Goal: Task Accomplishment & Management: Use online tool/utility

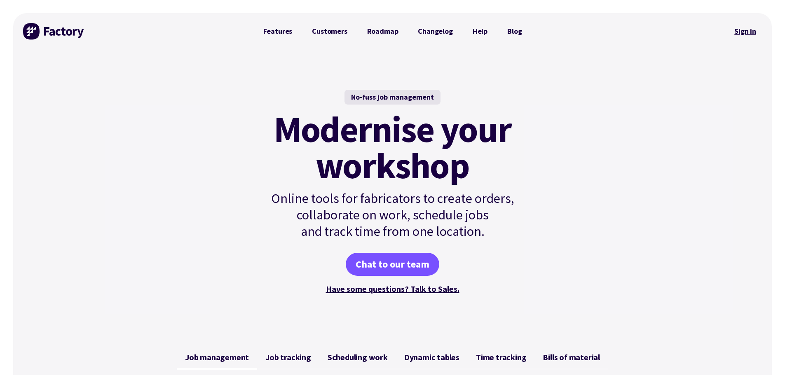
click at [754, 35] on link "Sign in" at bounding box center [744, 31] width 33 height 19
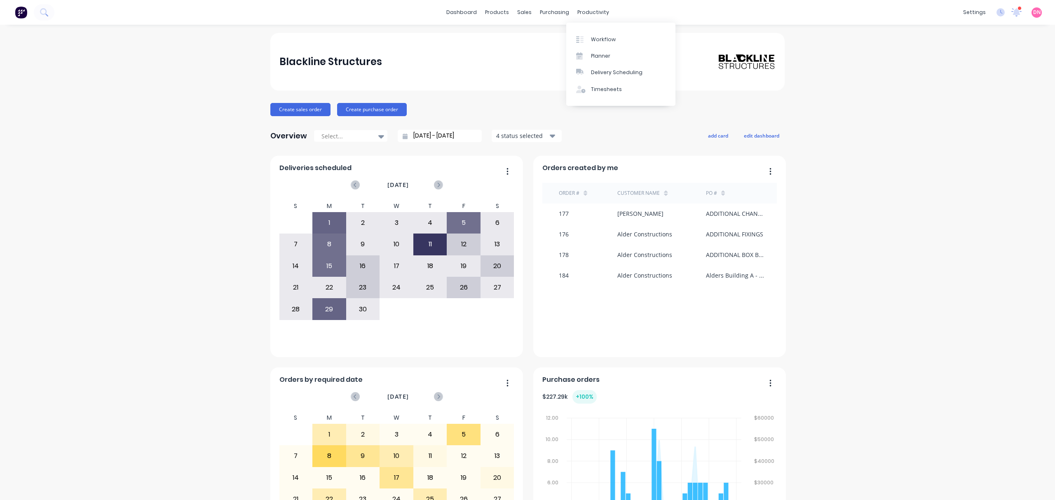
click at [585, 20] on div "Workflow Planner Delivery Scheduling Timesheets" at bounding box center [620, 64] width 109 height 88
click at [593, 52] on div "Planner" at bounding box center [600, 55] width 19 height 7
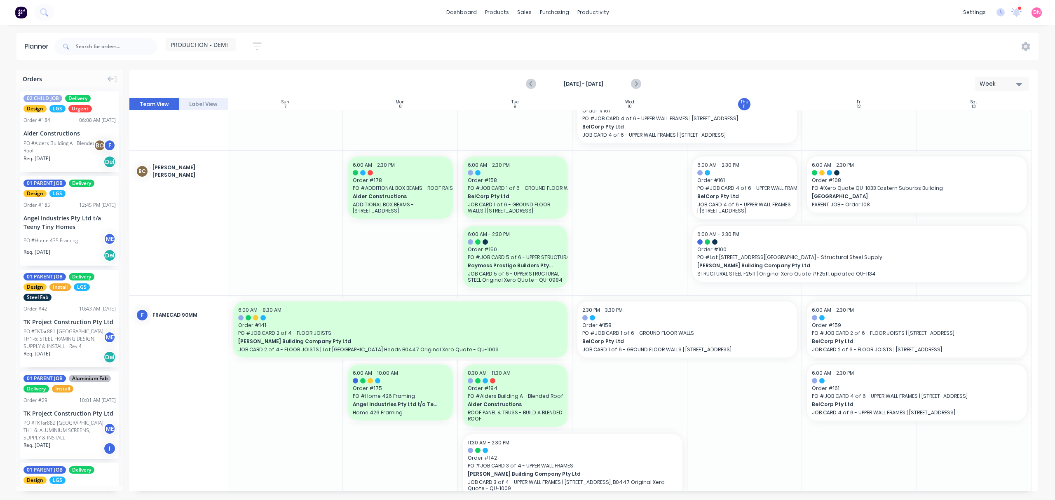
scroll to position [249, 0]
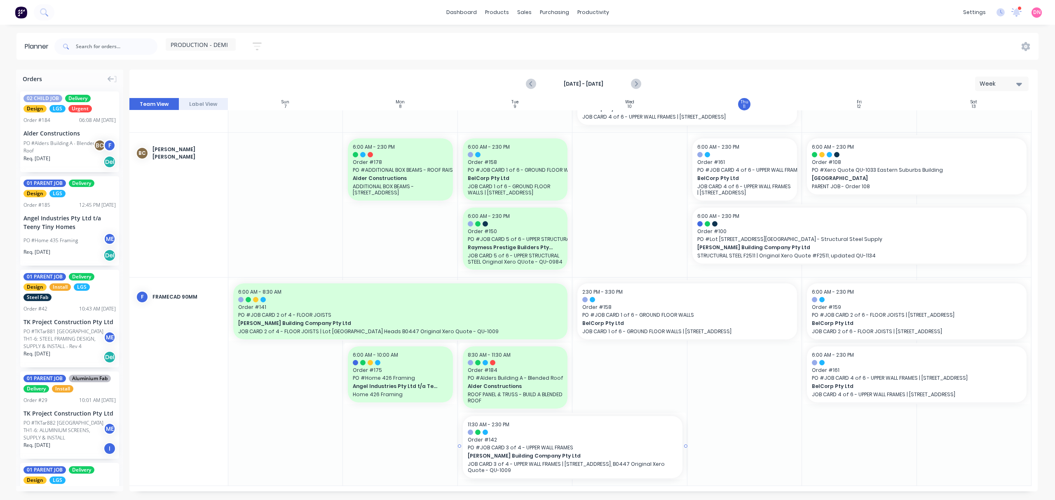
drag, startPoint x: 706, startPoint y: 443, endPoint x: 686, endPoint y: 455, distance: 23.5
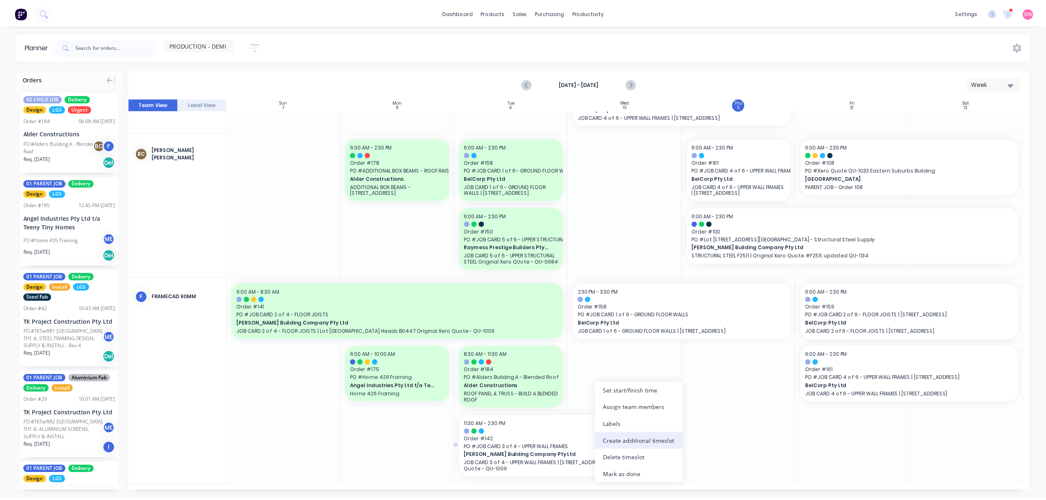
scroll to position [243, 0]
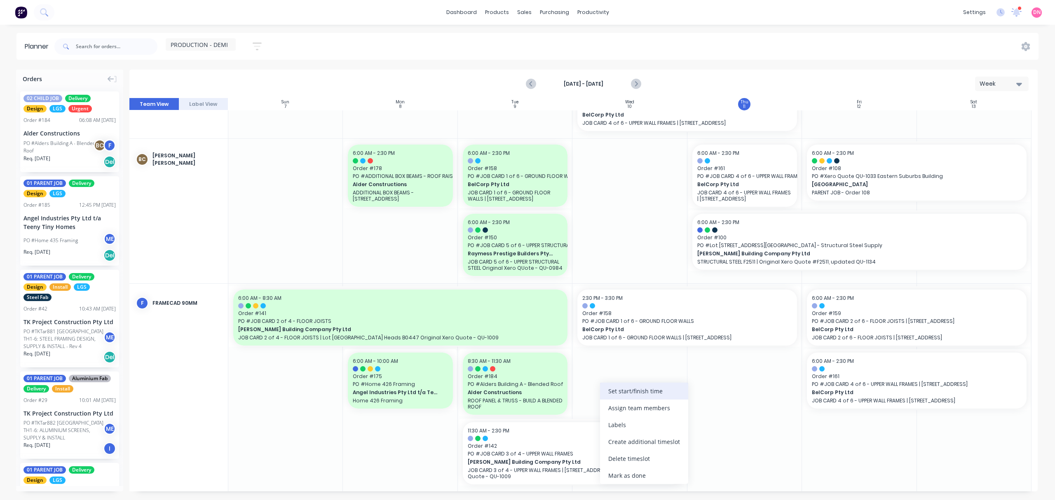
click at [650, 394] on div "Set start/finish time" at bounding box center [644, 391] width 88 height 17
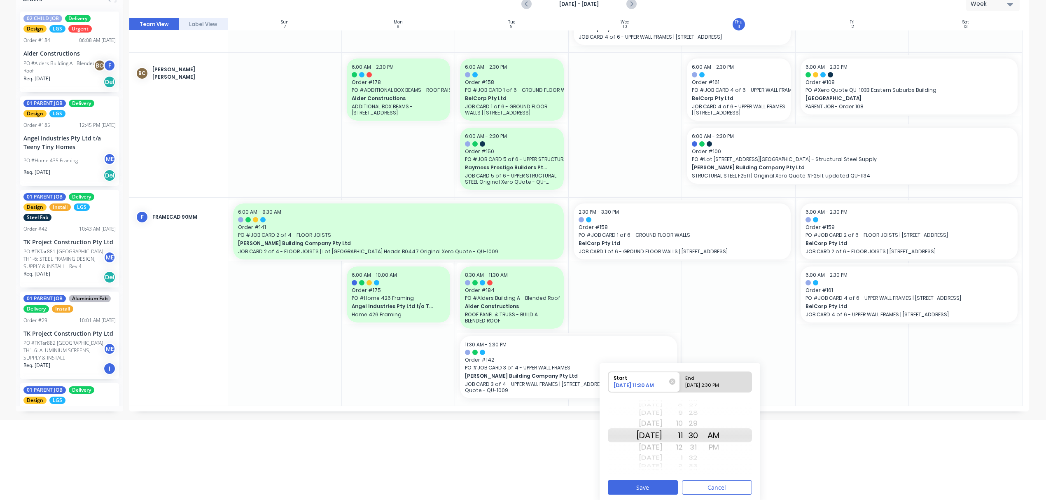
scroll to position [83, 0]
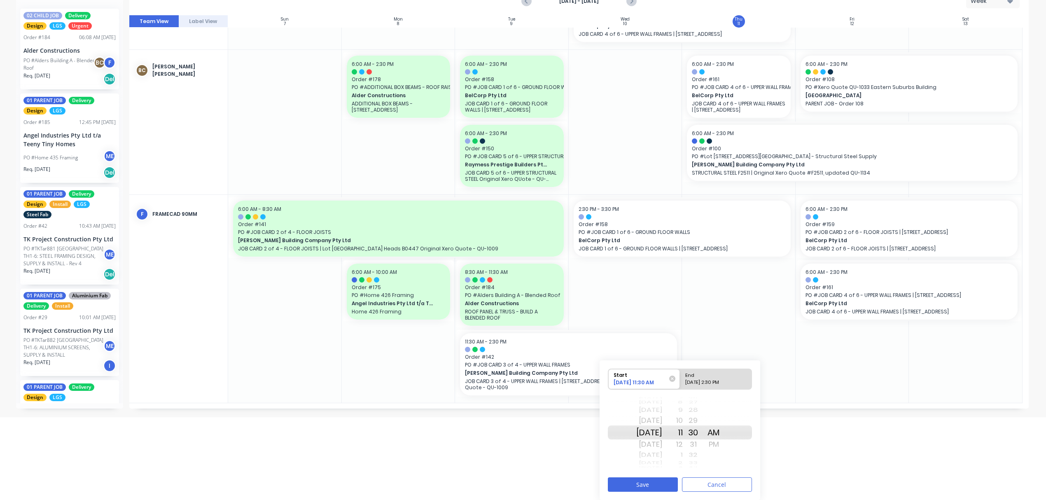
click at [732, 377] on div "End" at bounding box center [713, 374] width 60 height 10
click at [681, 377] on input "End 09/10/2025 2:30 PM" at bounding box center [680, 379] width 0 height 20
radio input "true"
click at [694, 444] on div "31" at bounding box center [693, 444] width 21 height 13
drag, startPoint x: 701, startPoint y: 419, endPoint x: 690, endPoint y: 447, distance: 29.6
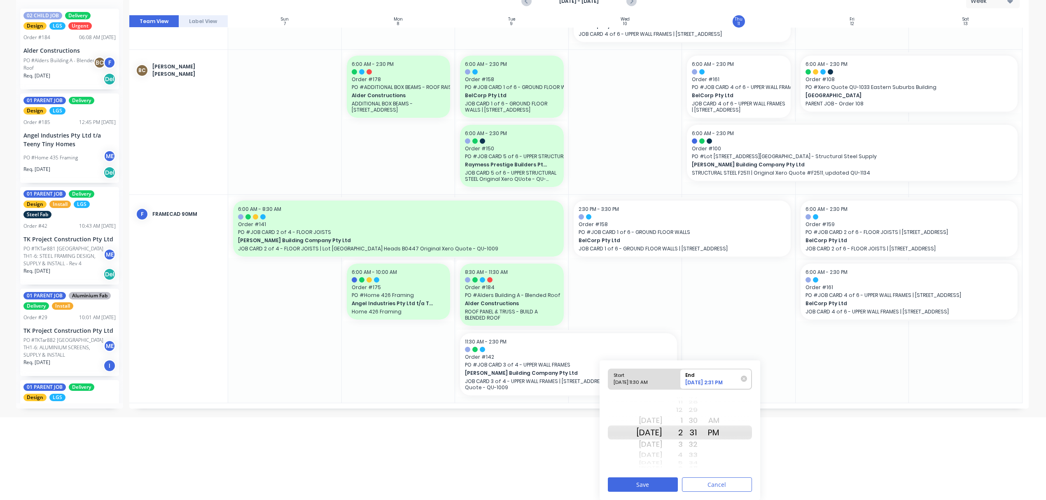
click at [683, 447] on div "3" at bounding box center [672, 444] width 21 height 13
click at [703, 426] on div "31" at bounding box center [693, 433] width 21 height 14
click at [704, 419] on div "30" at bounding box center [693, 420] width 21 height 13
click at [669, 485] on button "Save" at bounding box center [643, 484] width 70 height 14
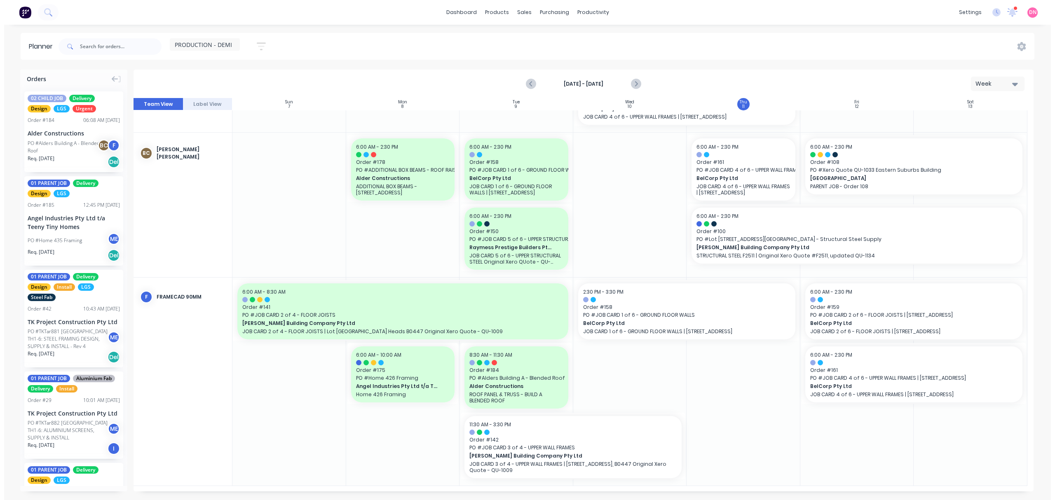
scroll to position [243, 0]
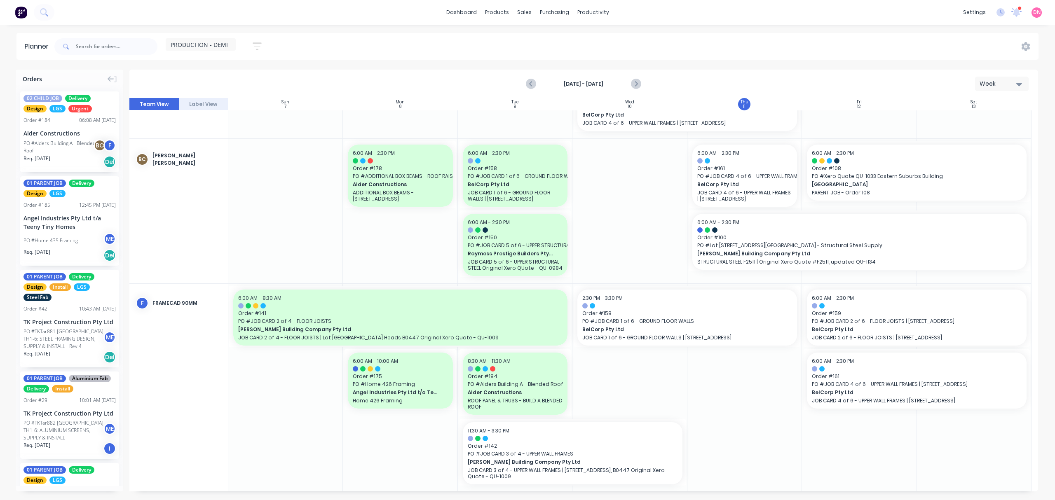
drag, startPoint x: 679, startPoint y: 367, endPoint x: 655, endPoint y: 372, distance: 24.6
click at [655, 372] on div at bounding box center [629, 388] width 115 height 208
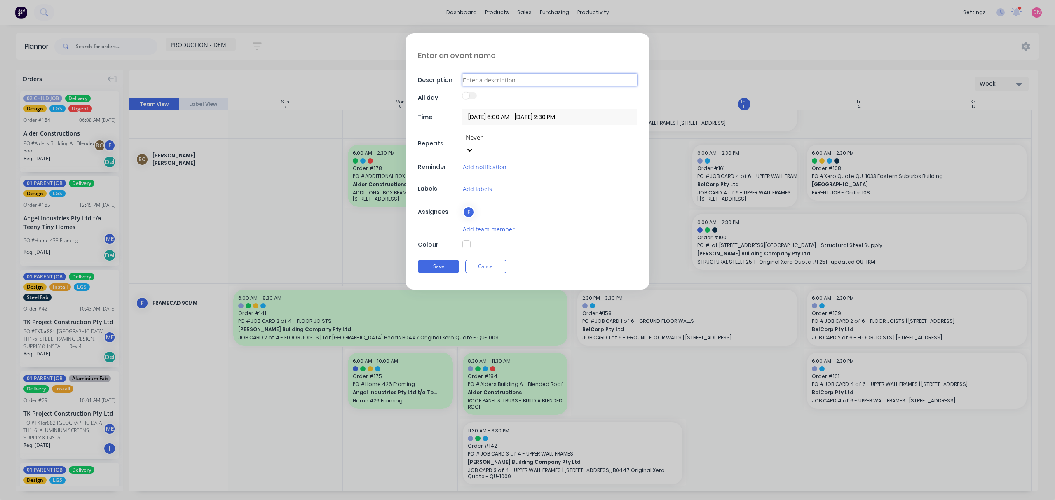
click at [519, 83] on input at bounding box center [549, 80] width 175 height 12
type input "f"
type input "FRAMECAD SERVER ERROR"
click at [475, 111] on input "10/09/2025 6:00 AM - 10/09/2025 2:30 PM" at bounding box center [549, 117] width 175 height 16
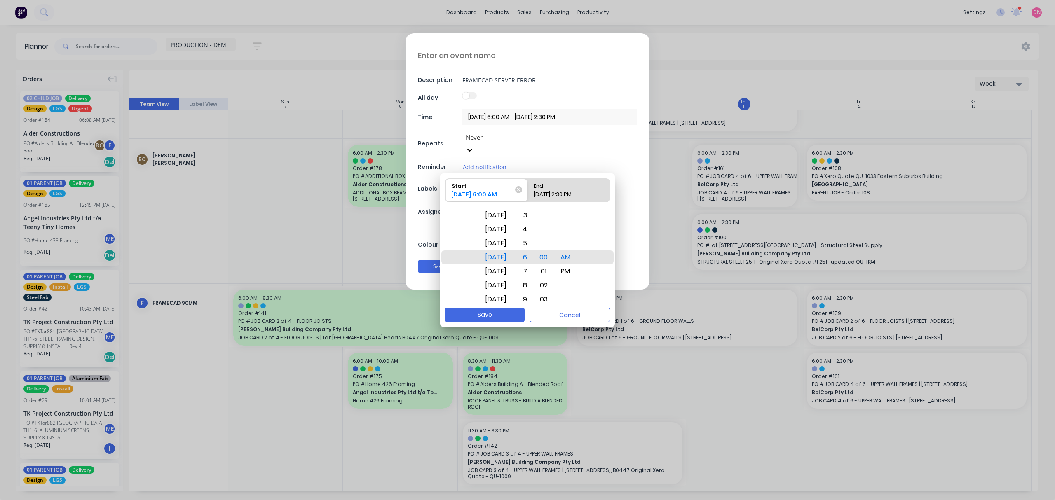
click at [572, 185] on div "End" at bounding box center [564, 185] width 68 height 12
click at [528, 185] on input "End 10/09/2025 2:30 PM" at bounding box center [527, 190] width 0 height 23
radio input "true"
click at [531, 271] on div "8" at bounding box center [522, 271] width 18 height 14
click at [553, 224] on div "00" at bounding box center [543, 229] width 19 height 14
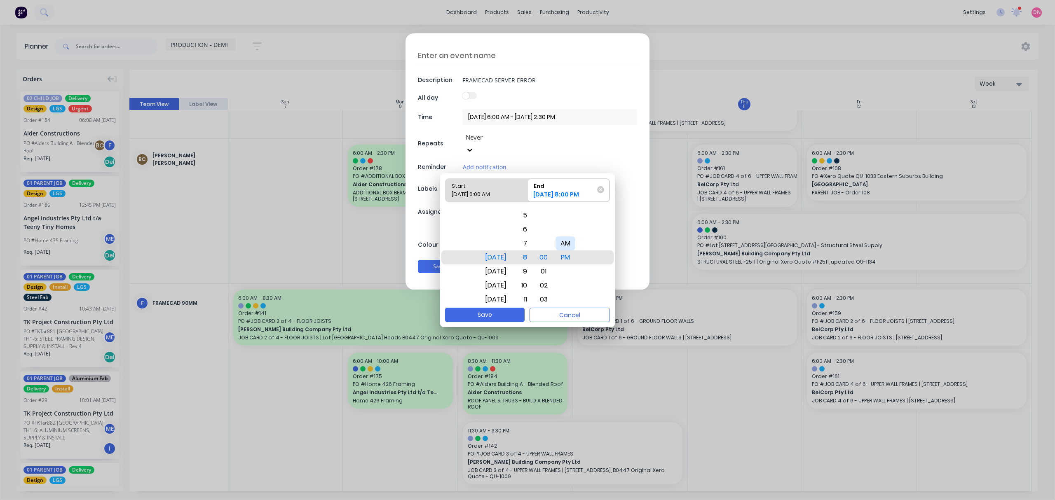
click at [566, 241] on div "AM" at bounding box center [565, 243] width 20 height 14
click at [513, 312] on button "Save" at bounding box center [485, 315] width 80 height 14
type input "10/09/2025 6:00 AM - 10/09/2025 8:00 AM"
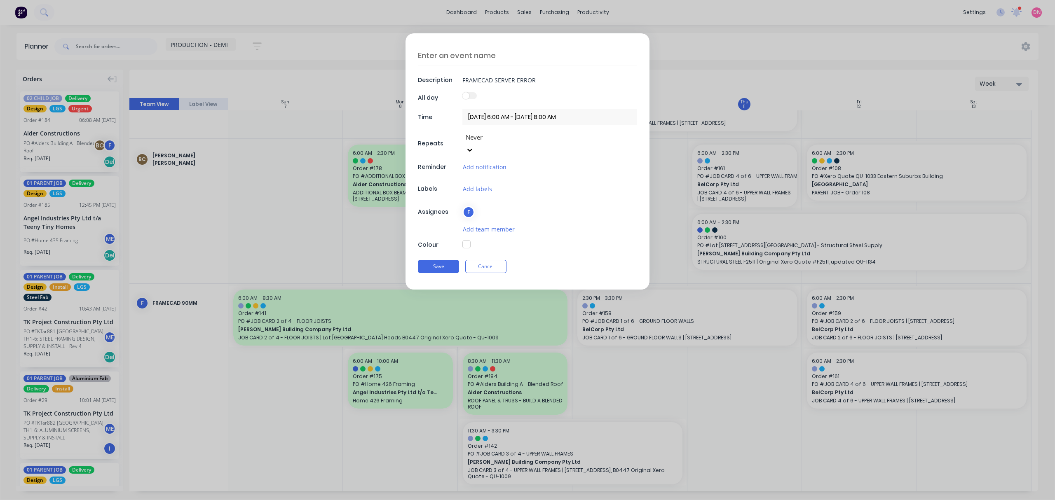
click at [474, 146] on icon at bounding box center [470, 150] width 8 height 8
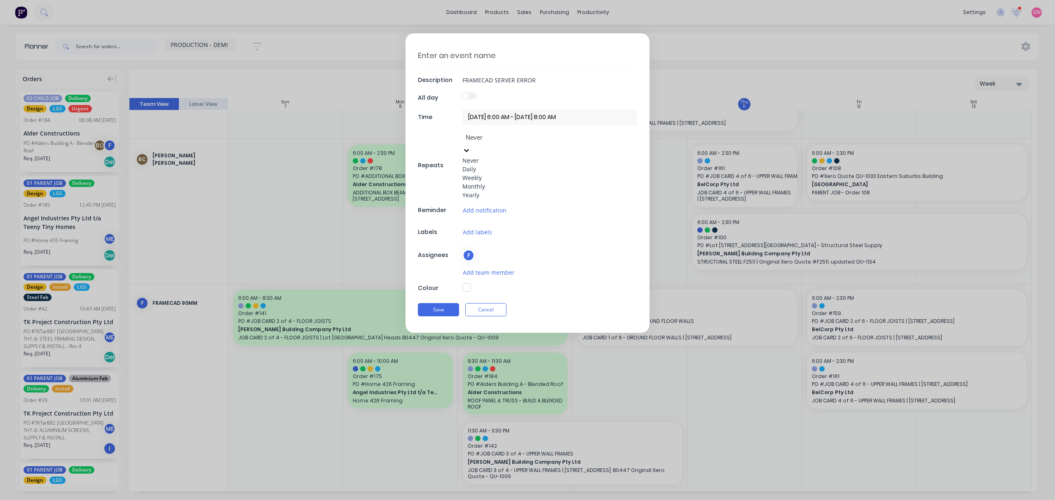
click at [557, 144] on div "Description FRAMECAD SERVER ERROR All day Time 10/09/2025 6:00 AM - 10/09/2025 …" at bounding box center [527, 183] width 244 height 300
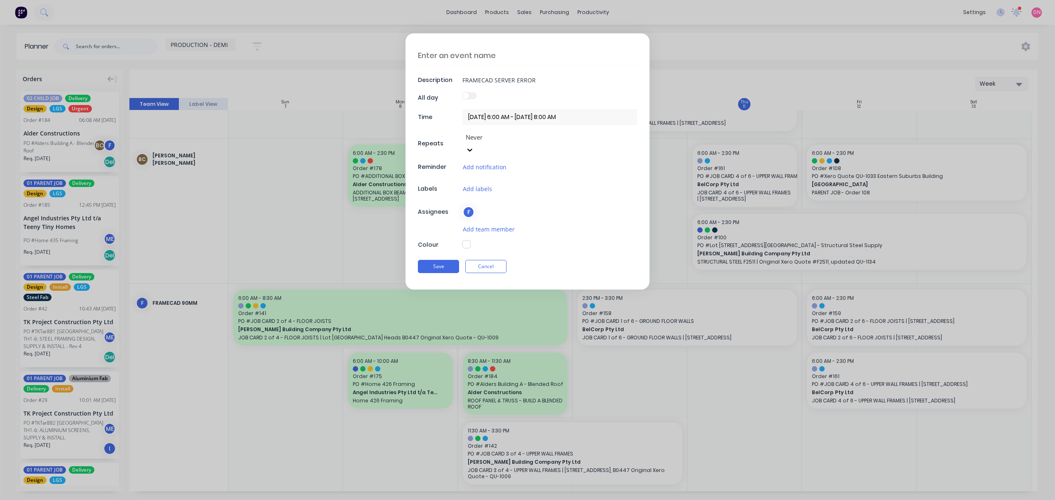
click at [474, 146] on icon at bounding box center [470, 150] width 8 height 8
click at [520, 147] on div "Description FRAMECAD SERVER ERROR All day Time 10/09/2025 6:00 AM - 10/09/2025 …" at bounding box center [527, 161] width 244 height 256
click at [503, 162] on button "Add notification" at bounding box center [484, 166] width 44 height 9
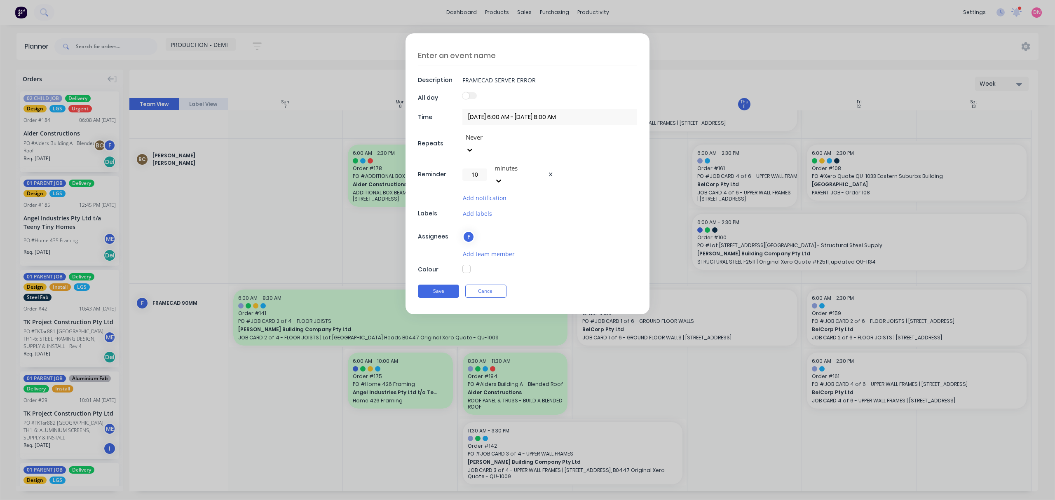
click at [567, 180] on div "Description FRAMECAD SERVER ERROR All day Time 10/09/2025 6:00 AM - 10/09/2025 …" at bounding box center [527, 173] width 244 height 281
click at [550, 173] on icon at bounding box center [550, 175] width 3 height 4
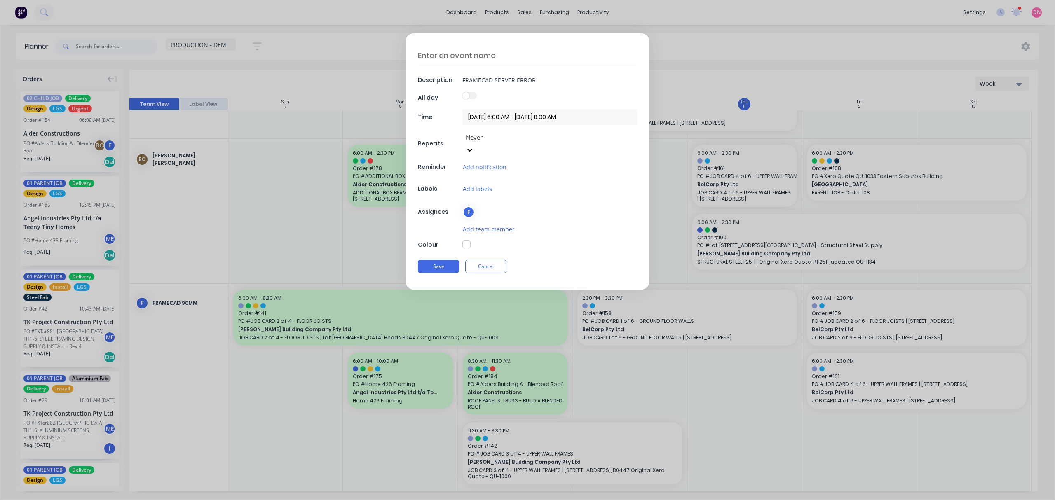
click at [488, 184] on button "Add labels" at bounding box center [477, 188] width 30 height 9
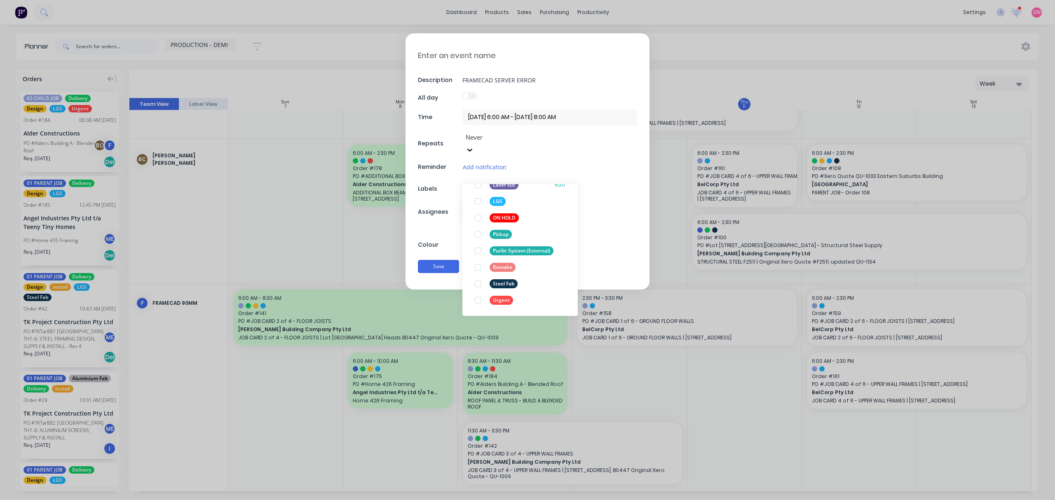
scroll to position [165, 0]
click at [627, 186] on div "Description FRAMECAD SERVER ERROR All day Time 10/09/2025 6:00 AM - 10/09/2025 …" at bounding box center [527, 161] width 244 height 256
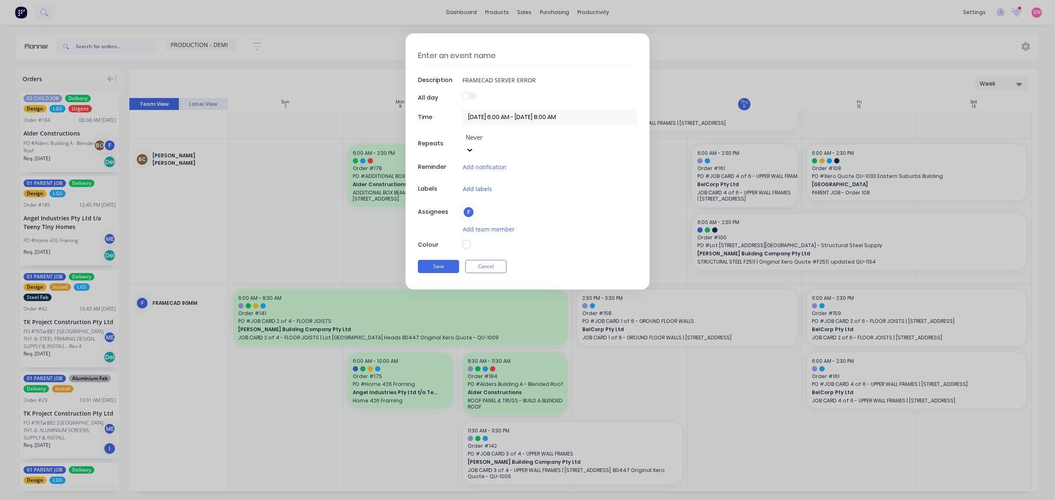
click at [478, 184] on button "Add labels" at bounding box center [477, 188] width 30 height 9
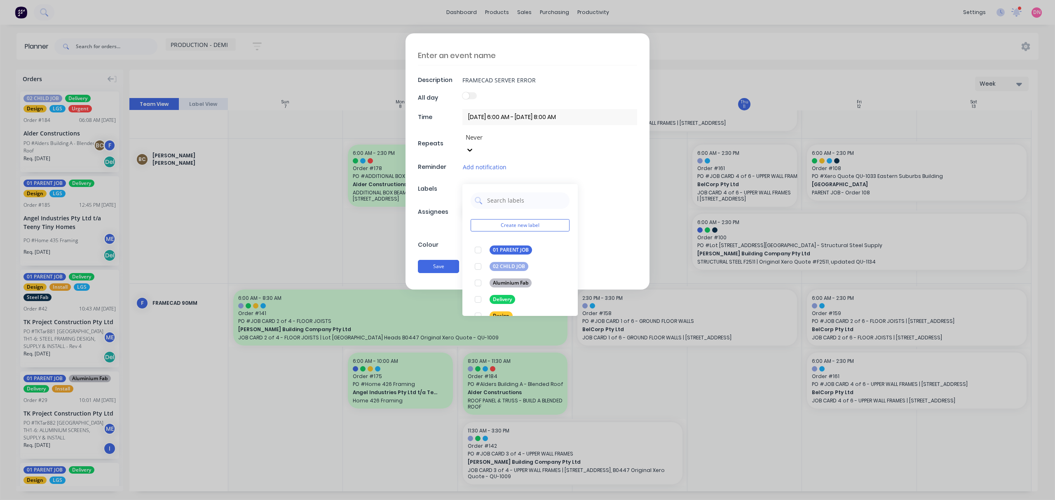
click at [597, 184] on div "Create new label 01 PARENT JOB edit 02 CHILD JOB edit Aluminium Fab edit Delive…" at bounding box center [549, 188] width 175 height 9
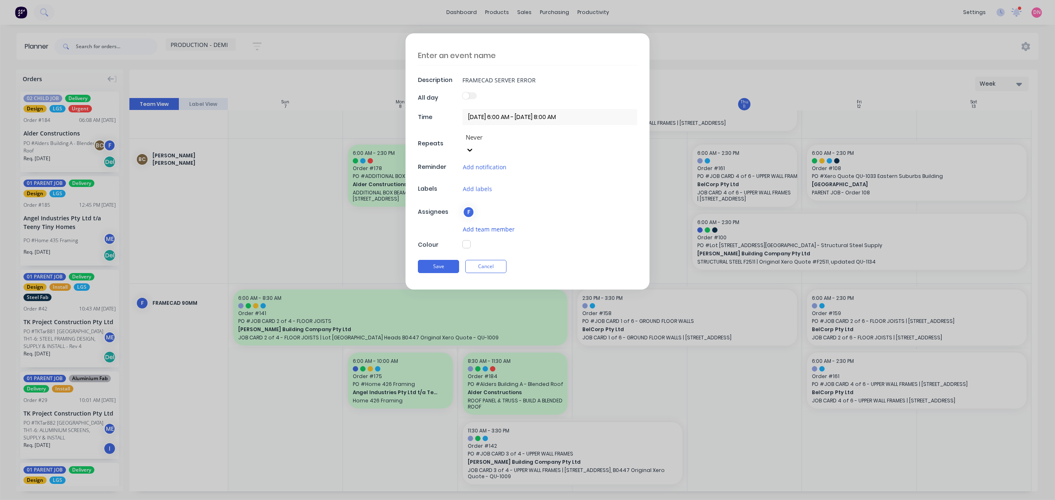
click at [499, 225] on button "Add team member" at bounding box center [488, 229] width 53 height 9
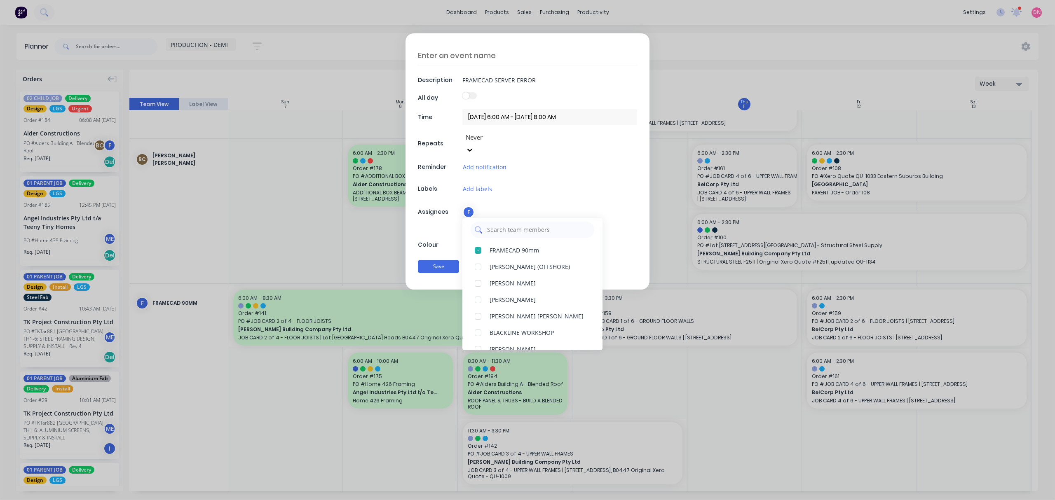
scroll to position [0, 0]
click at [481, 247] on div at bounding box center [478, 255] width 16 height 16
click at [509, 227] on input "text" at bounding box center [538, 235] width 104 height 16
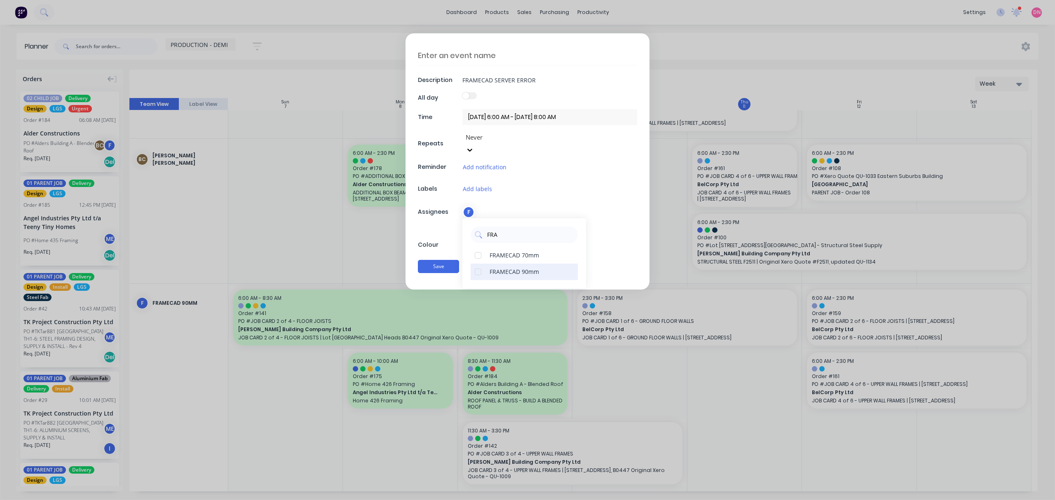
click at [478, 264] on div at bounding box center [478, 272] width 16 height 16
click at [507, 227] on input "FRA" at bounding box center [529, 235] width 87 height 16
drag, startPoint x: 477, startPoint y: 259, endPoint x: 484, endPoint y: 248, distance: 13.6
click at [478, 264] on div at bounding box center [478, 272] width 16 height 16
drag, startPoint x: 507, startPoint y: 228, endPoint x: 453, endPoint y: 227, distance: 53.6
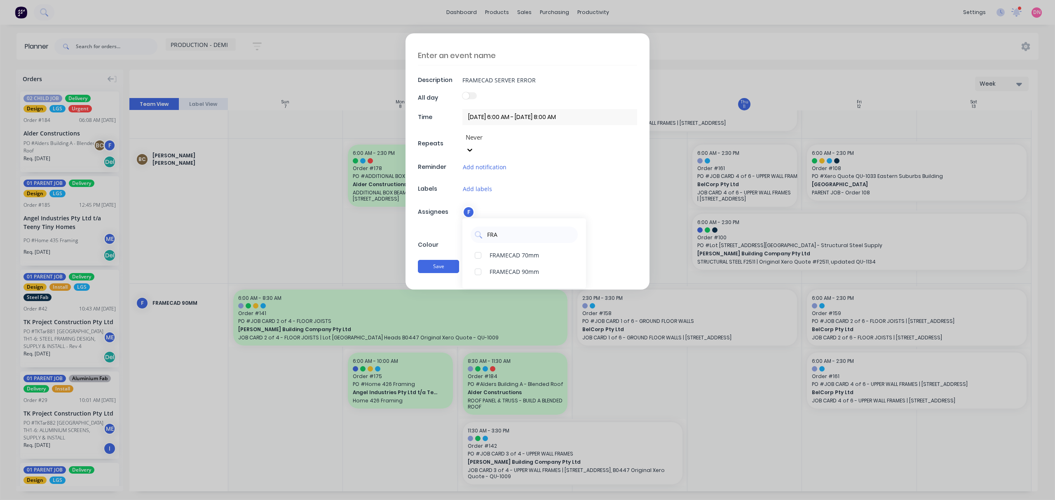
click at [453, 227] on div "Description FRAMECAD SERVER ERROR All day Time 10/09/2025 6:00 AM - 10/09/2025 …" at bounding box center [527, 161] width 244 height 256
click at [483, 247] on div at bounding box center [478, 255] width 16 height 16
click at [506, 232] on div "BA Bastian Cuadra" at bounding box center [528, 245] width 133 height 54
drag, startPoint x: 507, startPoint y: 228, endPoint x: 486, endPoint y: 228, distance: 20.6
click at [486, 228] on input "BA" at bounding box center [534, 235] width 97 height 16
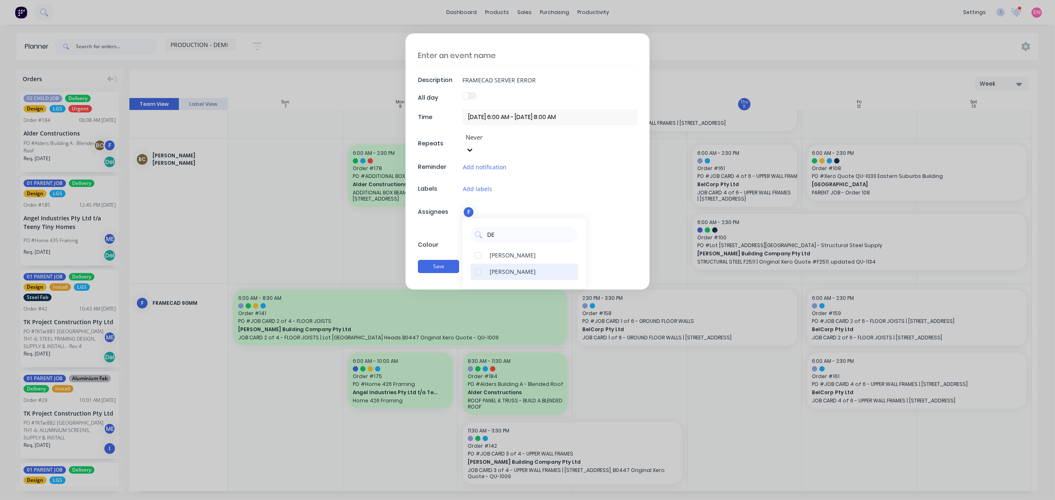
click at [478, 264] on div at bounding box center [478, 272] width 16 height 16
drag, startPoint x: 508, startPoint y: 226, endPoint x: 470, endPoint y: 228, distance: 38.8
click at [470, 228] on div "DE Andrew Hadden Demi Nguyen" at bounding box center [524, 253] width 124 height 70
click at [481, 247] on div at bounding box center [478, 255] width 16 height 16
drag, startPoint x: 515, startPoint y: 221, endPoint x: 440, endPoint y: 230, distance: 75.5
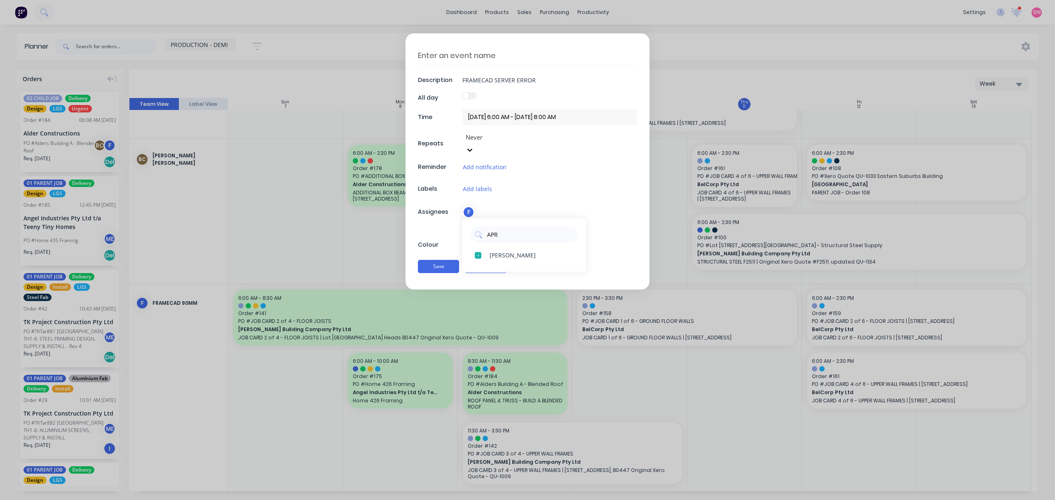
click at [440, 230] on div "Description FRAMECAD SERVER ERROR All day Time 10/09/2025 6:00 AM - 10/09/2025 …" at bounding box center [527, 161] width 244 height 256
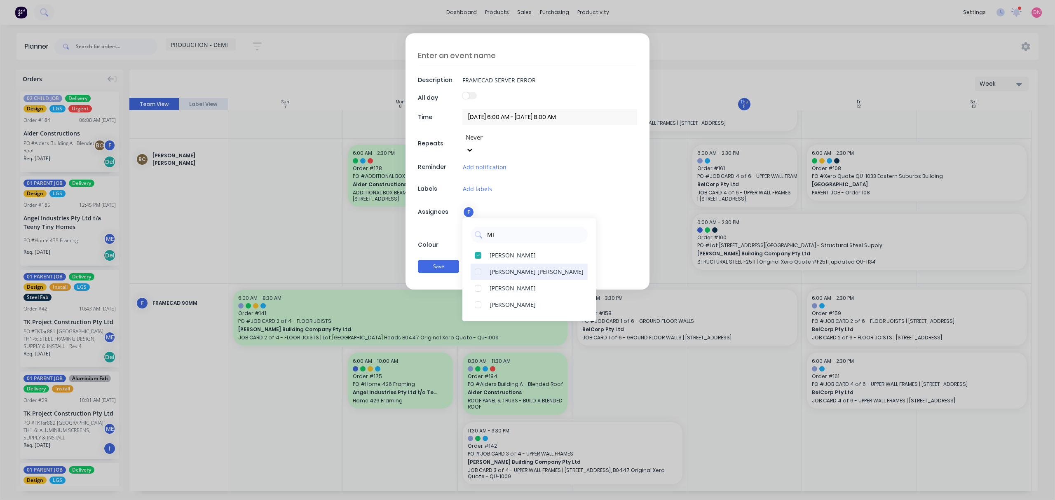
type input "MI"
click at [508, 267] on div "Micah Liezel Cabrera" at bounding box center [536, 271] width 94 height 9
click at [442, 260] on button "Save" at bounding box center [438, 266] width 41 height 13
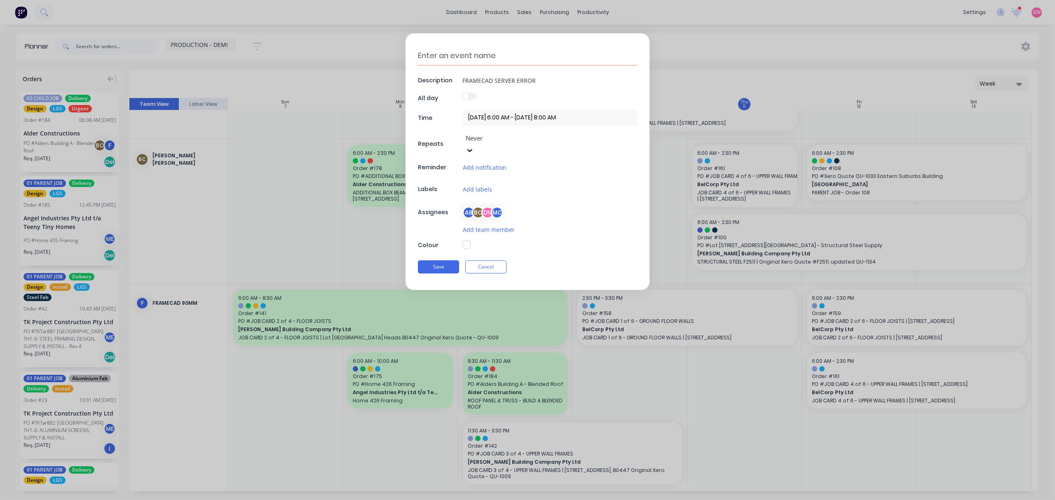
click at [468, 241] on button "button" at bounding box center [466, 245] width 8 height 8
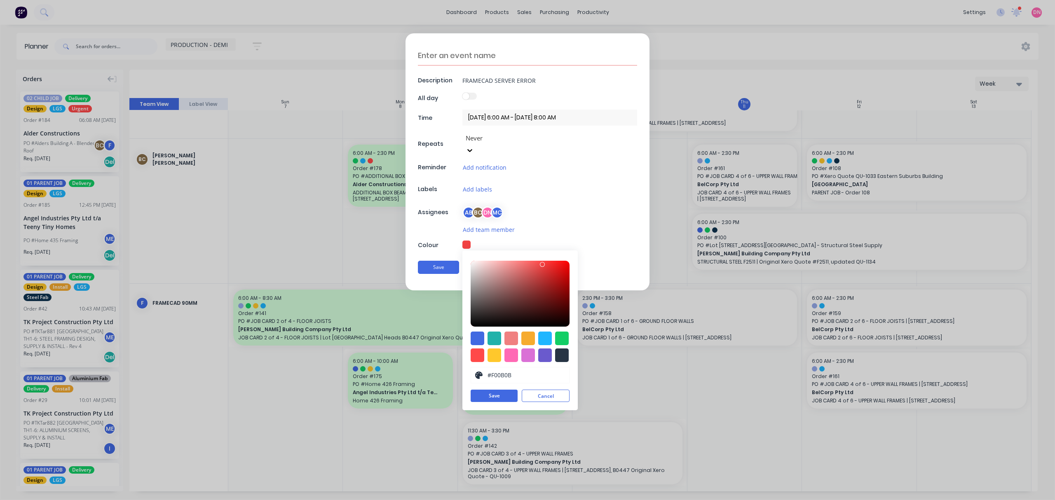
type input "#F40000"
drag, startPoint x: 543, startPoint y: 254, endPoint x: 582, endPoint y: 253, distance: 38.7
click at [582, 253] on div "Description FRAMECAD SERVER ERROR All day Time 10/09/2025 6:00 AM - 10/09/2025 …" at bounding box center [527, 161] width 244 height 257
drag, startPoint x: 494, startPoint y: 381, endPoint x: 475, endPoint y: 316, distance: 67.3
click at [494, 390] on button "Save" at bounding box center [493, 396] width 47 height 12
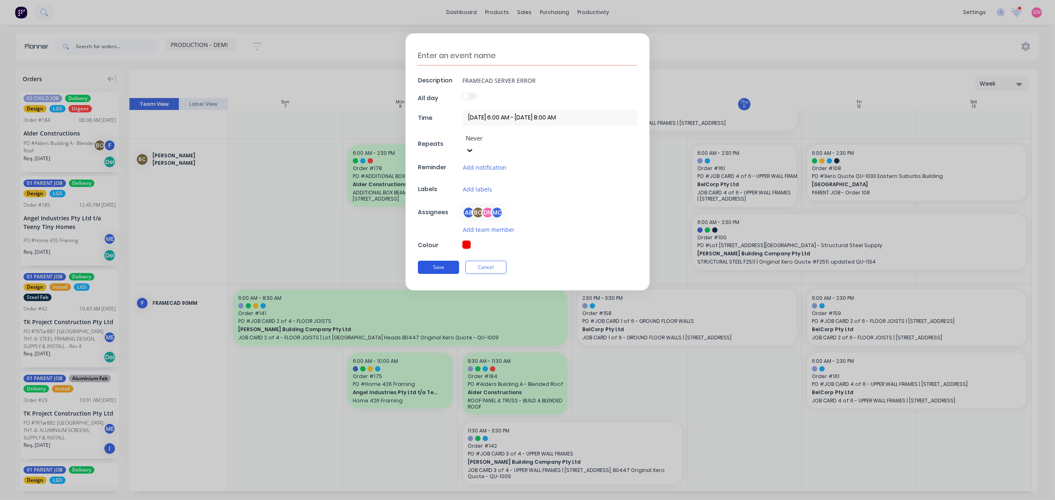
click at [439, 261] on button "Save" at bounding box center [438, 267] width 41 height 13
click at [453, 261] on button "Save" at bounding box center [438, 267] width 41 height 13
drag, startPoint x: 529, startPoint y: 81, endPoint x: 435, endPoint y: 81, distance: 93.9
click at [435, 81] on div "Description FRAMECAD SERVER ERROR" at bounding box center [527, 80] width 219 height 12
click at [451, 54] on textarea at bounding box center [527, 56] width 219 height 20
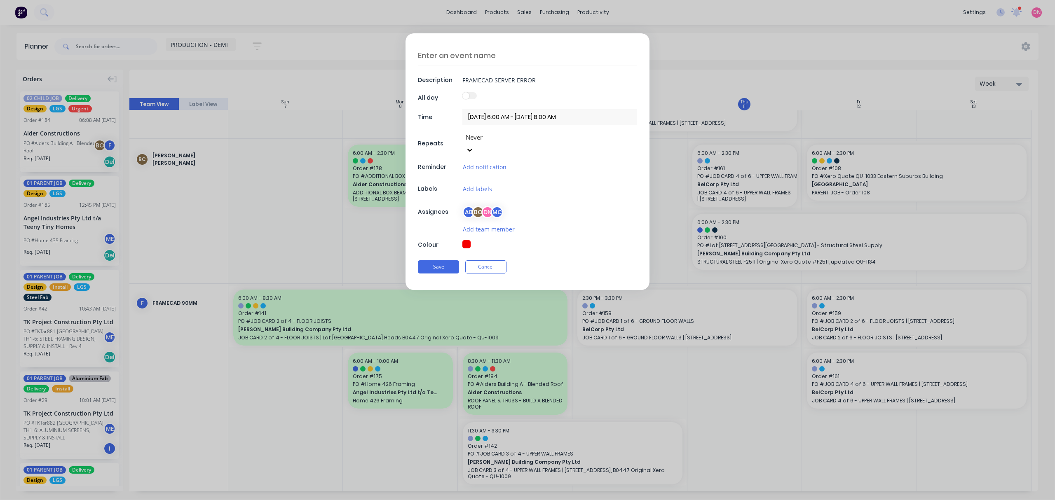
paste textarea "FRAMECAD SERVER ERROR"
type textarea "FRAMECAD SERVER ERROR"
drag, startPoint x: 541, startPoint y: 77, endPoint x: 426, endPoint y: 75, distance: 114.6
click at [426, 75] on div "Description FRAMECAD SERVER ERROR" at bounding box center [527, 80] width 219 height 12
type input "t"
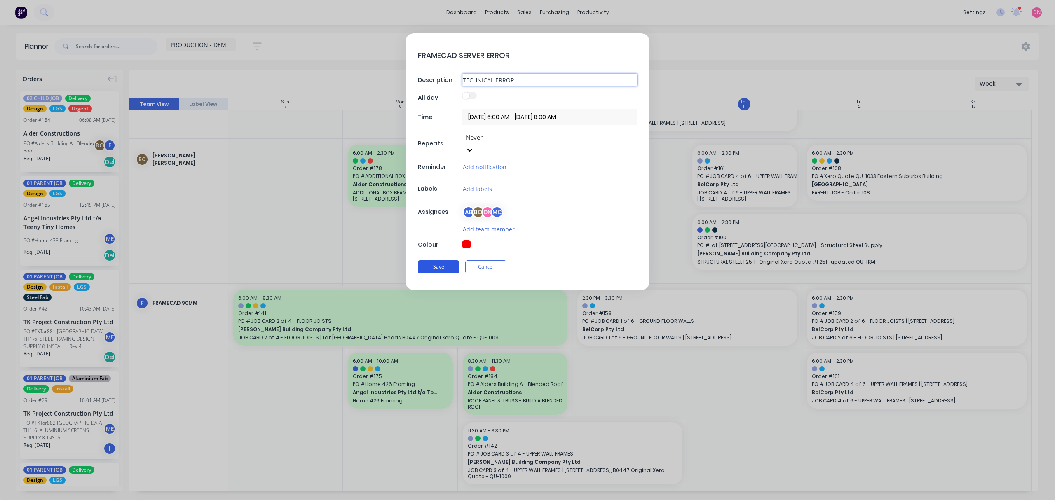
type input "TECHNICAL ERROR"
click at [448, 260] on button "Save" at bounding box center [438, 266] width 41 height 13
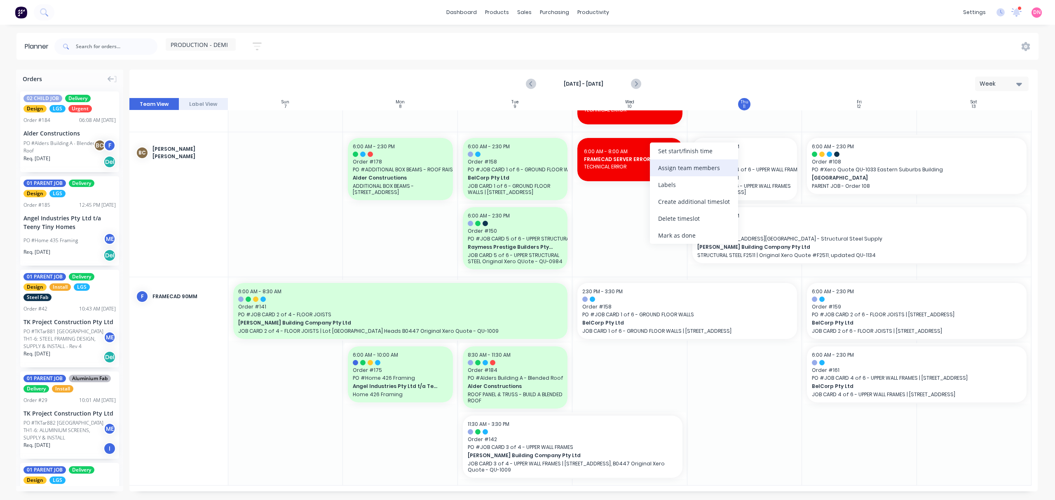
scroll to position [294, 0]
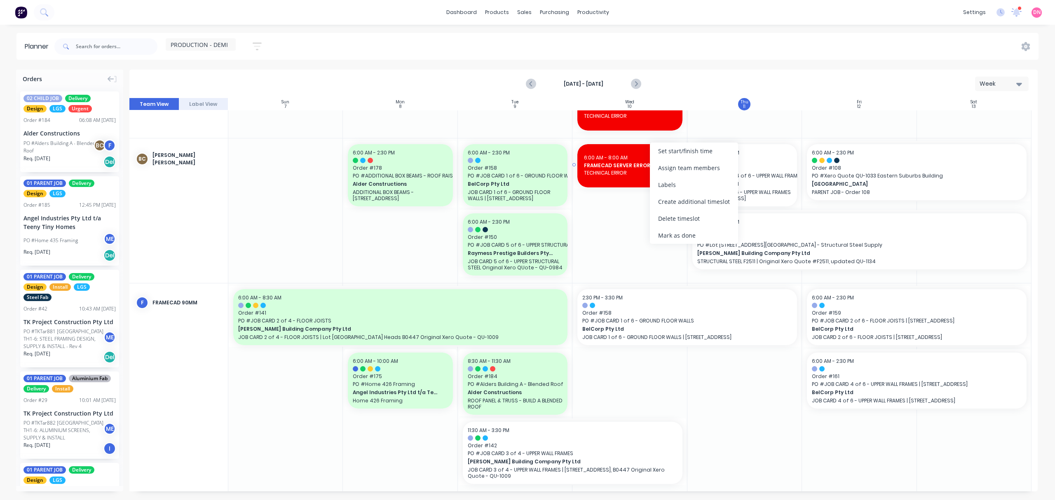
click at [619, 170] on span "TECHNICAL ERROR" at bounding box center [629, 172] width 91 height 7
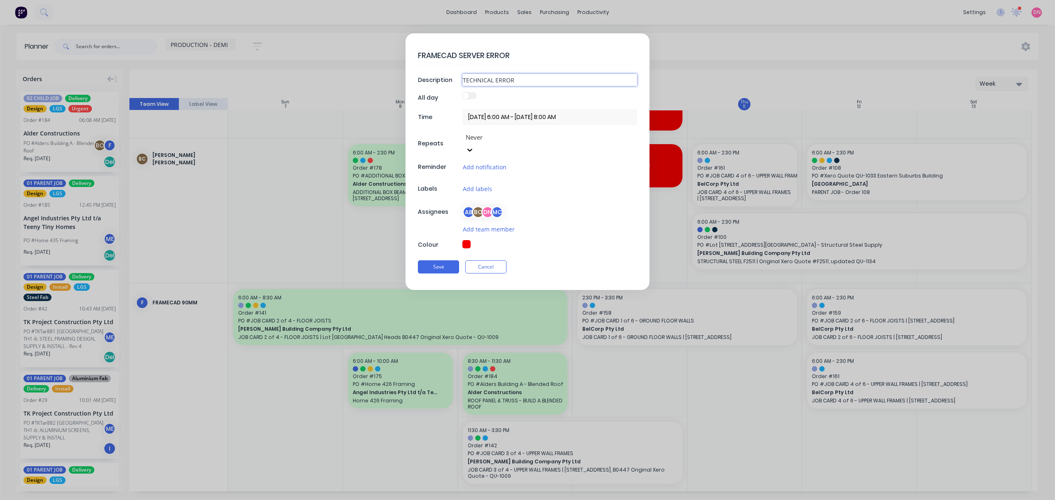
drag, startPoint x: 524, startPoint y: 80, endPoint x: 334, endPoint y: 82, distance: 190.8
click at [334, 82] on form "FRAMECAD SERVER ERROR Description TECHNICAL ERROR All day Time 10/09/2025 6:00 …" at bounding box center [527, 161] width 1037 height 257
type input "n"
type input "NO ACCESS TO FRAMECAD"
click at [442, 260] on button "Save" at bounding box center [438, 266] width 41 height 13
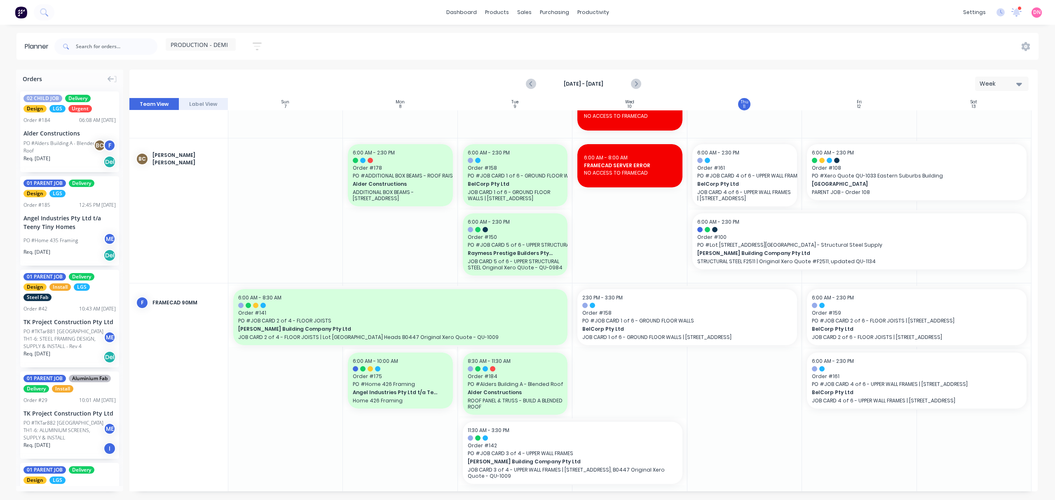
click at [597, 219] on div at bounding box center [629, 210] width 115 height 145
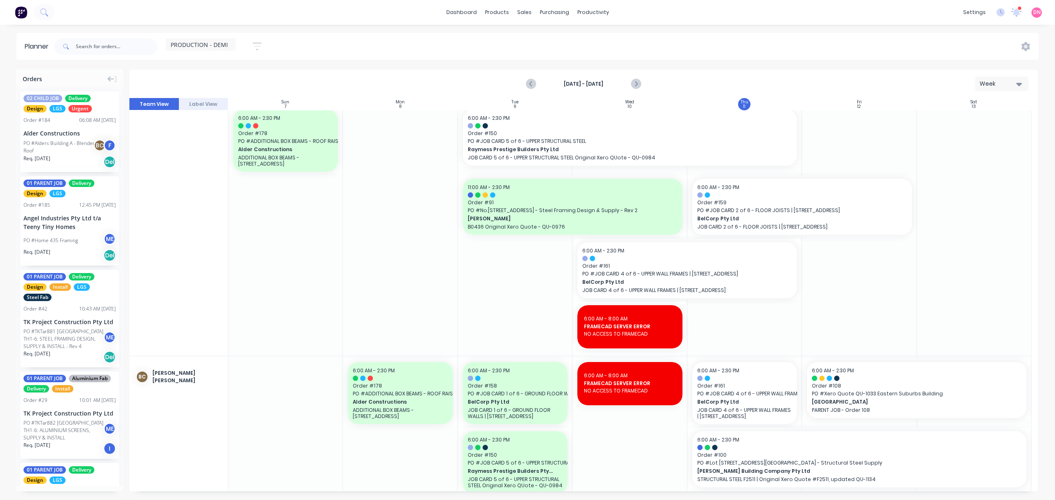
scroll to position [74, 0]
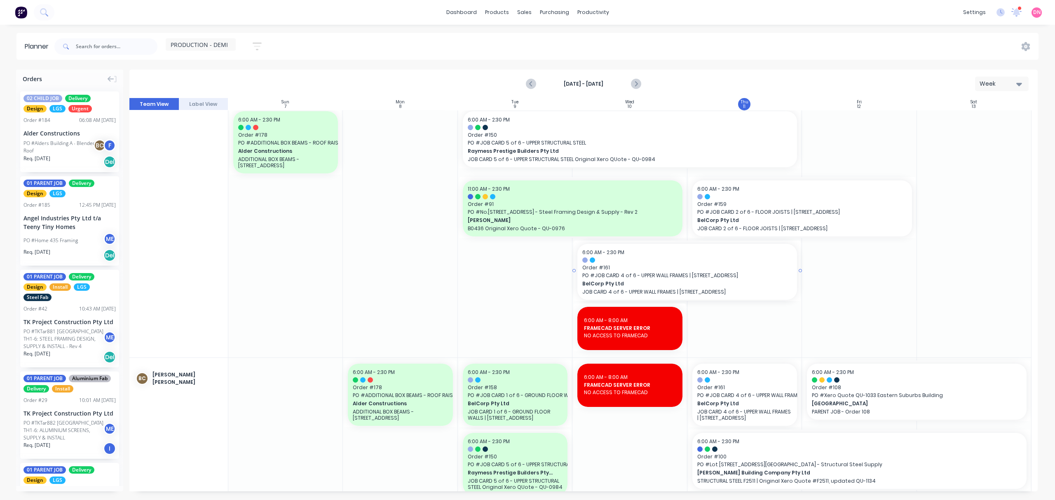
drag, startPoint x: 571, startPoint y: 268, endPoint x: 556, endPoint y: 269, distance: 14.4
click at [920, 268] on div at bounding box center [974, 196] width 115 height 321
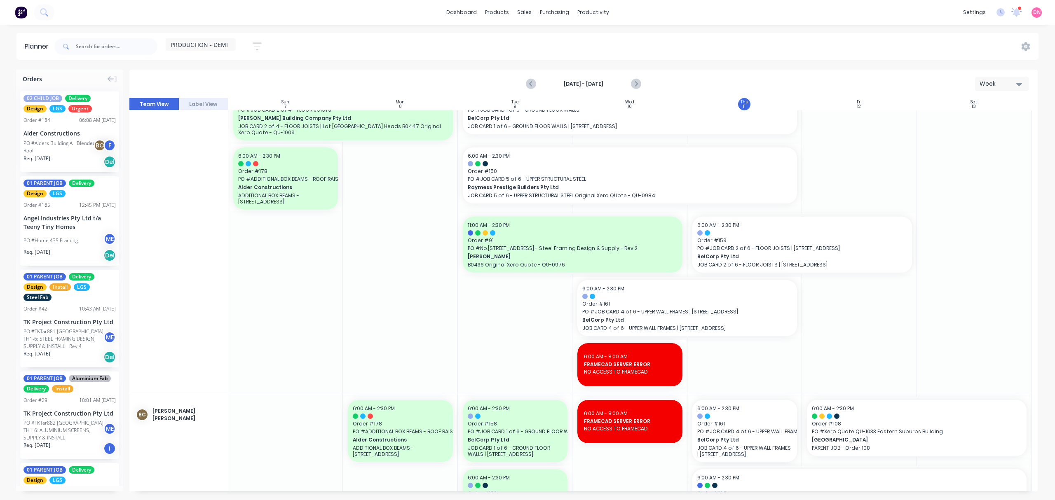
scroll to position [0, 0]
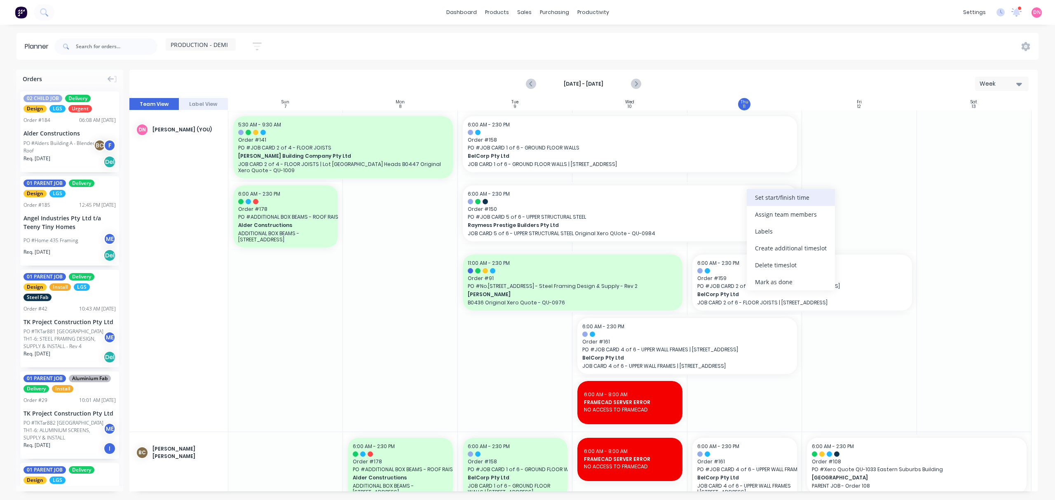
click at [753, 203] on div "Set start/finish time" at bounding box center [791, 197] width 88 height 17
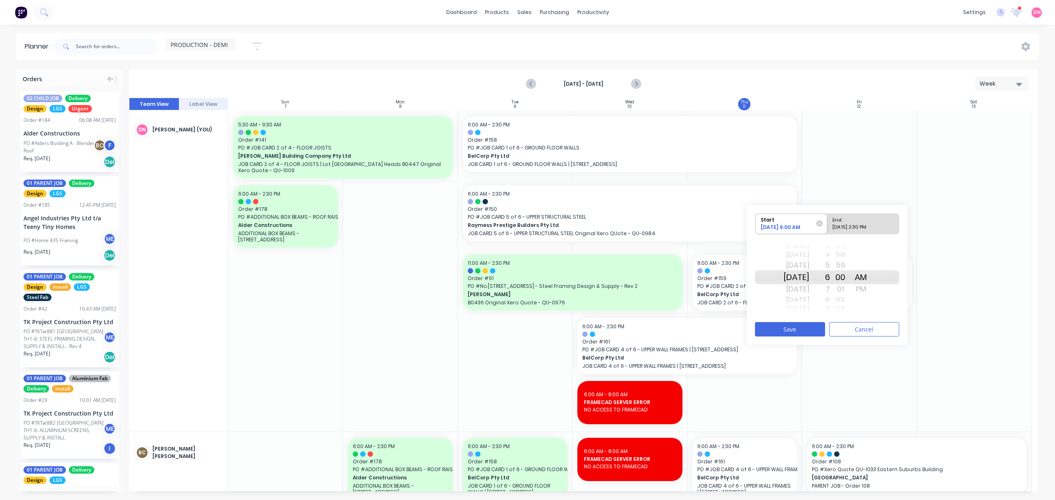
click at [840, 296] on div "20 21 22 23 24 25 26 27 28 29 30 31 32 33 34 35 36 37 38 39 40 41 42 43 44 45 4…" at bounding box center [840, 277] width 21 height 78
click at [841, 300] on div "02" at bounding box center [840, 300] width 21 height 11
drag, startPoint x: 841, startPoint y: 281, endPoint x: 841, endPoint y: 246, distance: 34.2
click at [841, 246] on div "24 25 26 27 28 29 30 31 32 33 34 35 36 37 38 39 40 41 42 43 44 45 46 47 48 49 5…" at bounding box center [840, 277] width 21 height 78
drag, startPoint x: 831, startPoint y: 283, endPoint x: 830, endPoint y: 242, distance: 41.2
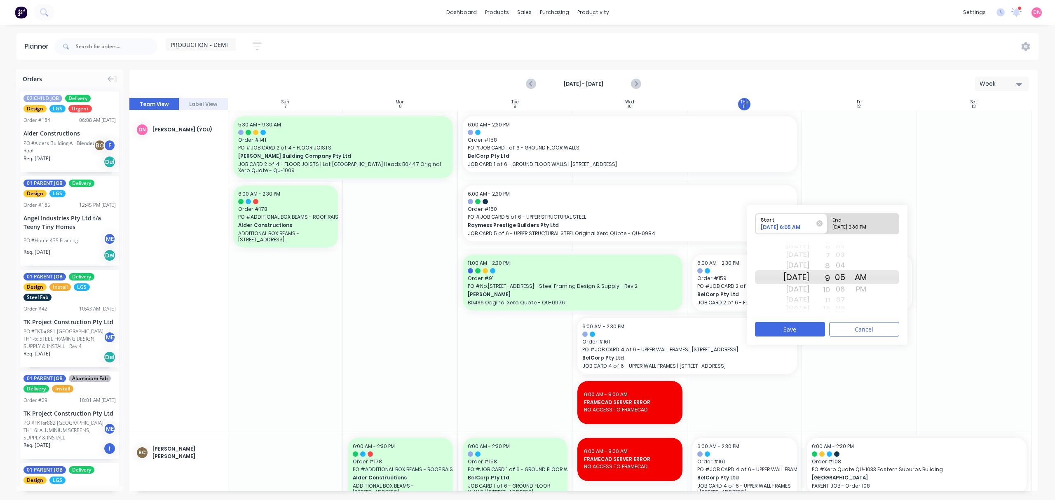
click at [830, 242] on div "5 6 7 8 9 10 11 12 1 2 3 4 5 6 7 8 9 10 11 12 1 2 3 4 5 6 7 8 9 10 11 12 1 2 3 …" at bounding box center [819, 277] width 21 height 78
drag, startPoint x: 850, startPoint y: 264, endPoint x: 851, endPoint y: 330, distance: 66.7
click at [851, 330] on div "Start 09/09/2025 9:05 AM End 09/11/2025 2:30 PM Thu Jul 31 Fri Aug 1 Sat Aug 2 …" at bounding box center [827, 275] width 161 height 140
click at [807, 330] on button "Save" at bounding box center [790, 329] width 70 height 14
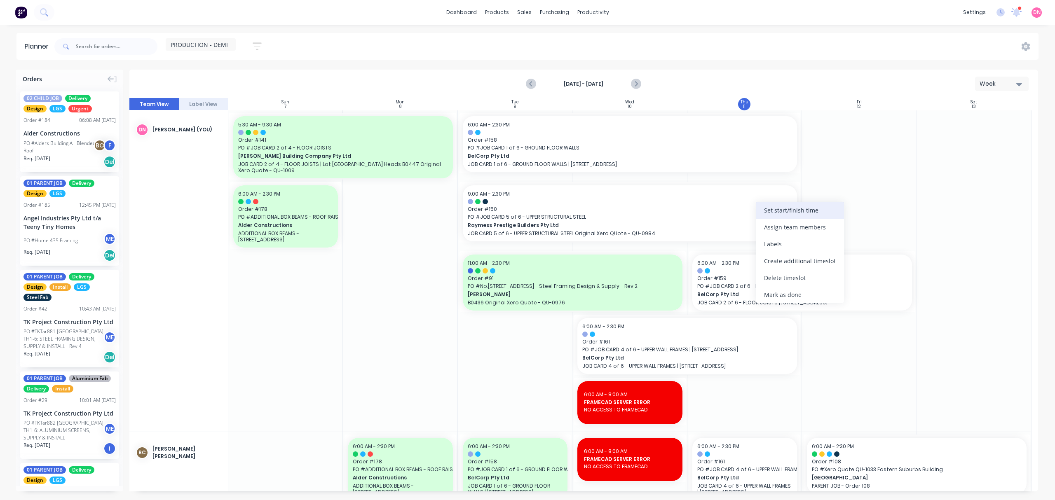
click at [779, 212] on div "Set start/finish time" at bounding box center [800, 210] width 88 height 17
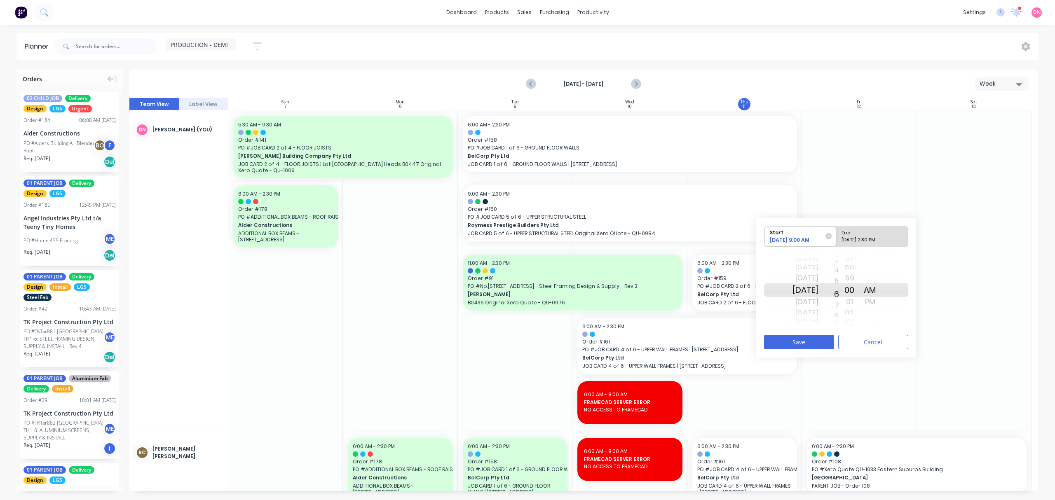
drag, startPoint x: 843, startPoint y: 278, endPoint x: 858, endPoint y: 294, distance: 22.2
click at [850, 322] on div "Thu Jul 31 Fri Aug 1 Sat Aug 2 Sun Aug 3 Mon Aug 4 Tue Aug 5 Wed Aug 6 Thu Aug …" at bounding box center [836, 289] width 144 height 77
click at [873, 229] on div "End" at bounding box center [868, 232] width 60 height 10
click at [836, 229] on input "End 09/11/2025 2:30 PM" at bounding box center [836, 237] width 0 height 20
radio input "true"
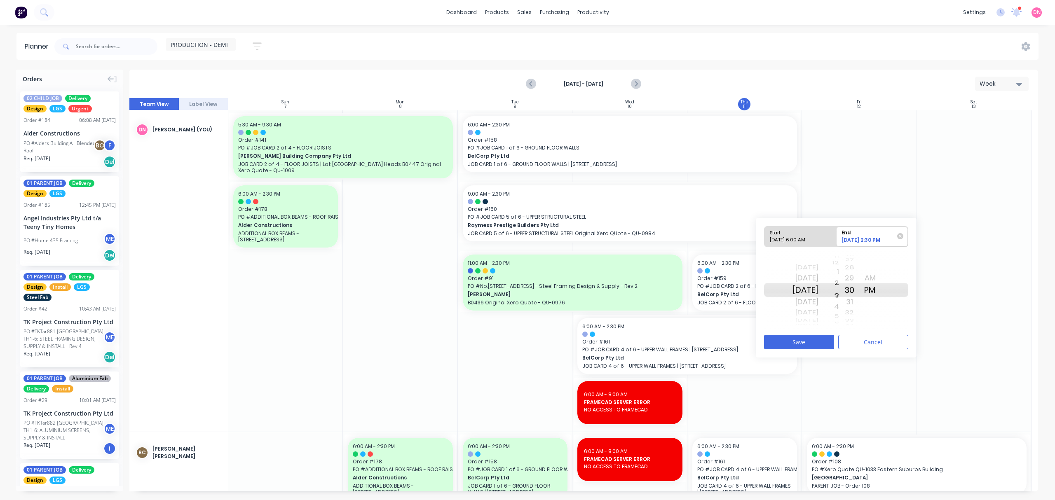
drag, startPoint x: 847, startPoint y: 314, endPoint x: 850, endPoint y: 306, distance: 8.1
click at [850, 306] on div "Tue Sep 9 Wed Sep 10 Today Fri Sep 12 Sat Sep 13 Sun Sep 14 Mon Sep 15 Tue Sep …" at bounding box center [836, 289] width 144 height 77
click at [880, 278] on div "AM" at bounding box center [869, 278] width 21 height 13
drag, startPoint x: 849, startPoint y: 277, endPoint x: 853, endPoint y: 340, distance: 62.8
click at [853, 340] on div "Start 09/09/2025 6:00 AM End 09/11/2025 3:30 AM Tue Sep 9 Wed Sep 10 Today Fri …" at bounding box center [836, 288] width 161 height 140
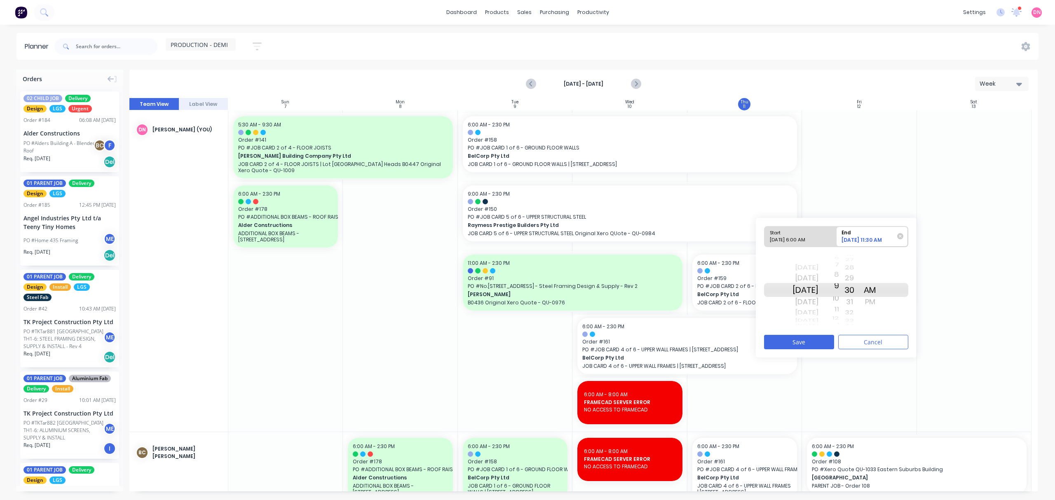
drag, startPoint x: 843, startPoint y: 287, endPoint x: 847, endPoint y: 310, distance: 23.8
click at [839, 310] on div "5 6 7 8 9 10 11 12 1 2 3 4 5 6 7 8 9 10 11 12 1 2 3 4 5 6 7 8 9 10 11 12 1 2 3 …" at bounding box center [828, 290] width 21 height 78
drag, startPoint x: 860, startPoint y: 283, endPoint x: 865, endPoint y: 328, distance: 45.2
click at [859, 328] on div "47 48 49 50 51 52 53 54 55 56 57 58 59 00 01 02 03 04 05 06 07 08 09 10 11 12 1…" at bounding box center [849, 290] width 21 height 78
drag, startPoint x: 857, startPoint y: 277, endPoint x: 861, endPoint y: 322, distance: 45.1
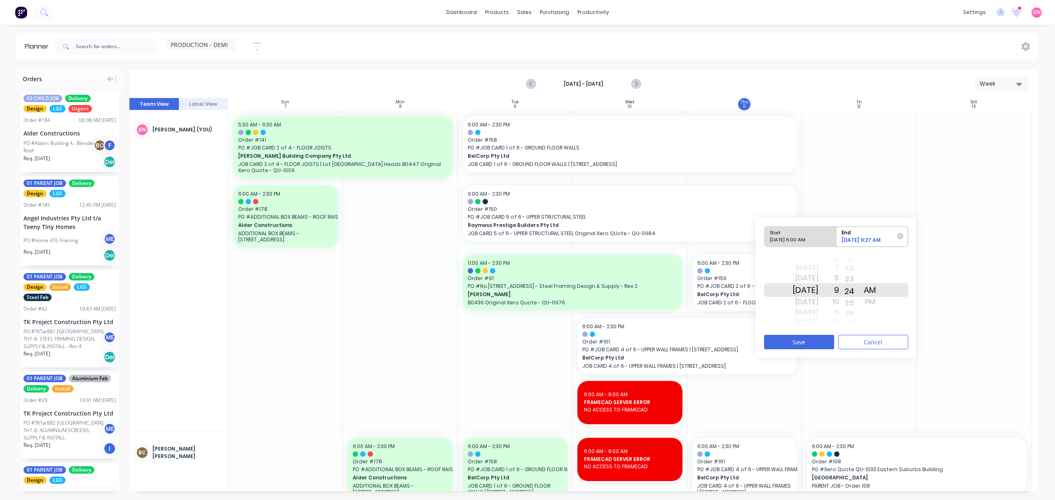
click at [859, 293] on div "15 16 17 18 19 20 21 22 23 24 25 26 27 28 29 30 31 32 33" at bounding box center [849, 290] width 21 height 7
drag, startPoint x: 861, startPoint y: 275, endPoint x: 866, endPoint y: 330, distance: 55.5
click at [866, 330] on div "Start 09/09/2025 6:00 AM End 09/11/2025 9:24 AM Tue Sep 9 Wed Sep 10 Today Fri …" at bounding box center [836, 288] width 161 height 140
drag, startPoint x: 864, startPoint y: 274, endPoint x: 844, endPoint y: 422, distance: 148.9
drag, startPoint x: 861, startPoint y: 275, endPoint x: 859, endPoint y: 372, distance: 97.3
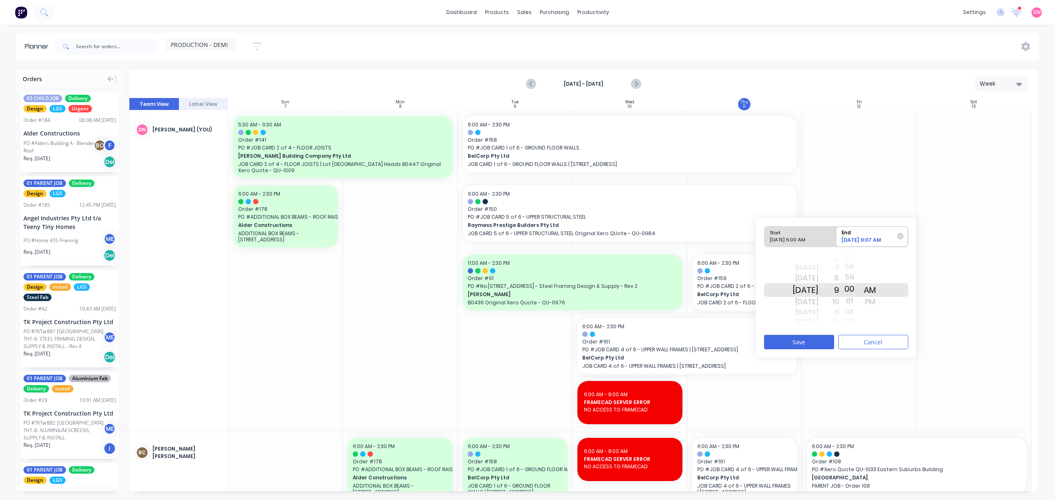
click at [859, 373] on div "Orders 02 CHILD JOB Delivery Design LGS Urgent Order # 184 06:08 AM 11/09/25 Al…" at bounding box center [527, 285] width 1055 height 430
click at [830, 347] on button "Save" at bounding box center [799, 342] width 70 height 14
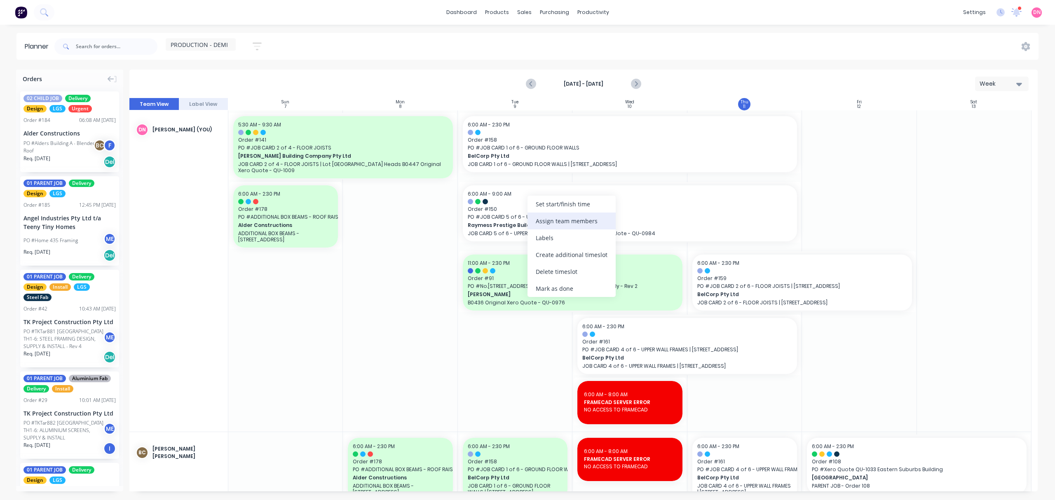
click at [572, 224] on div "Assign team members" at bounding box center [571, 221] width 88 height 17
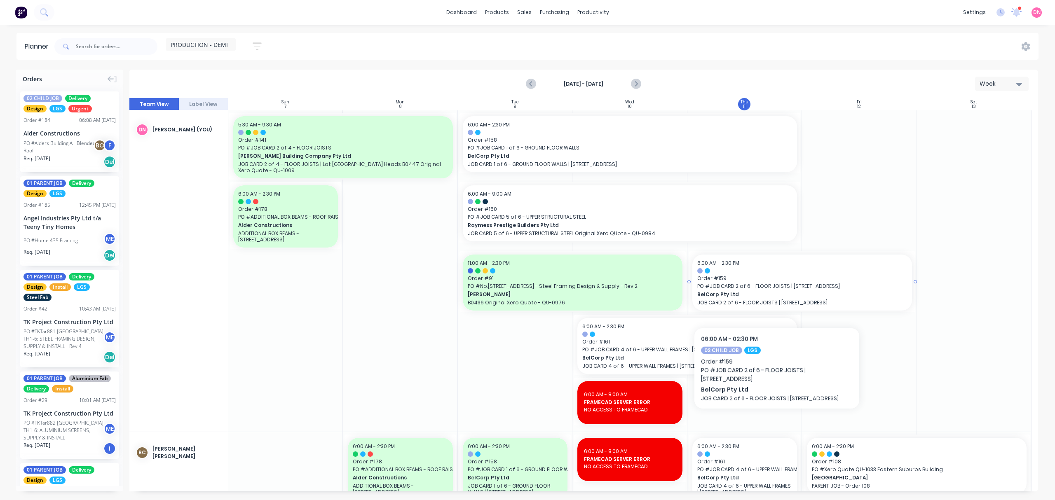
click at [777, 294] on span "BelCorp Pty Ltd" at bounding box center [791, 294] width 189 height 7
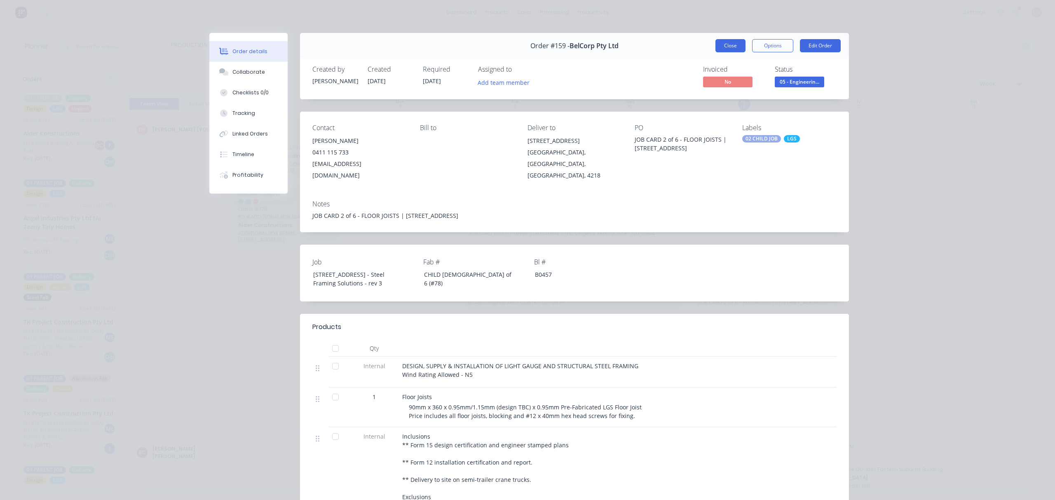
click at [728, 47] on button "Close" at bounding box center [730, 45] width 30 height 13
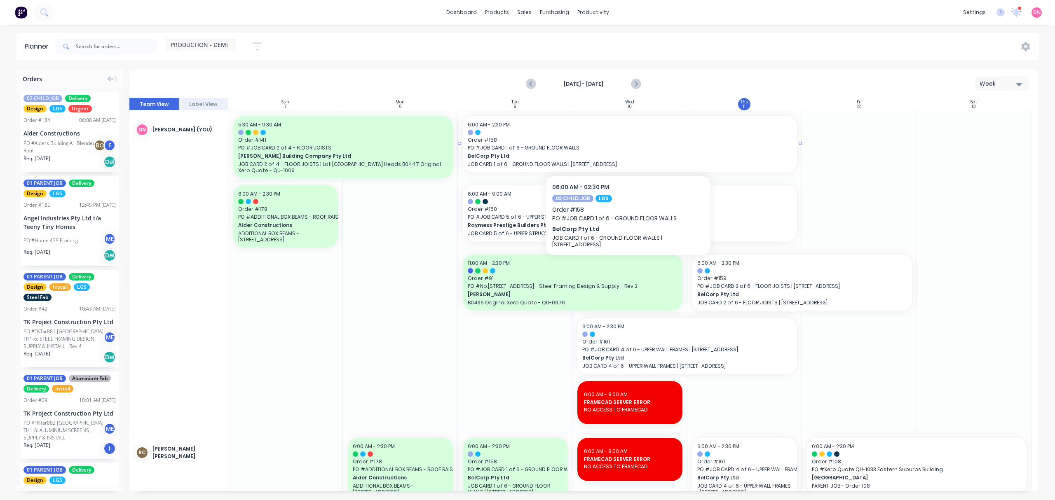
click at [589, 157] on span "BelCorp Pty Ltd" at bounding box center [614, 155] width 292 height 7
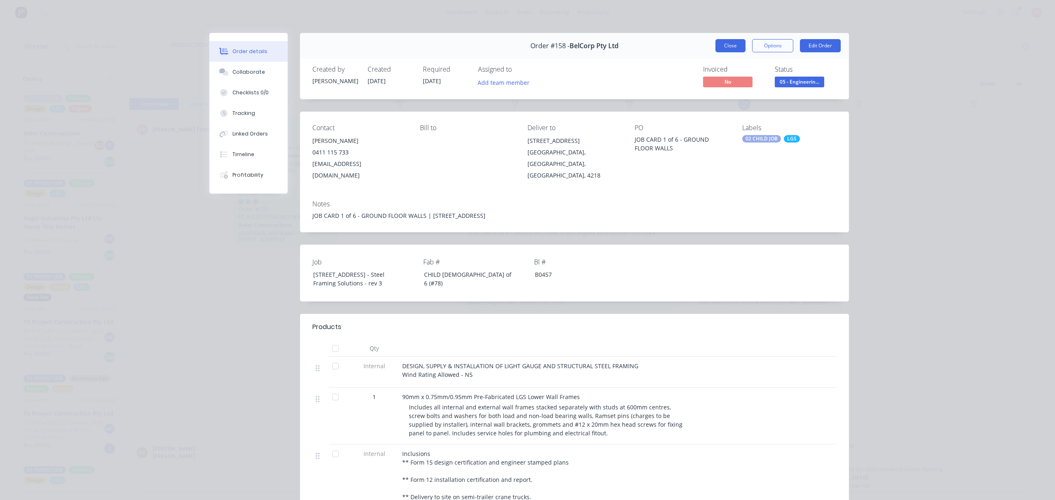
click at [732, 50] on button "Close" at bounding box center [730, 45] width 30 height 13
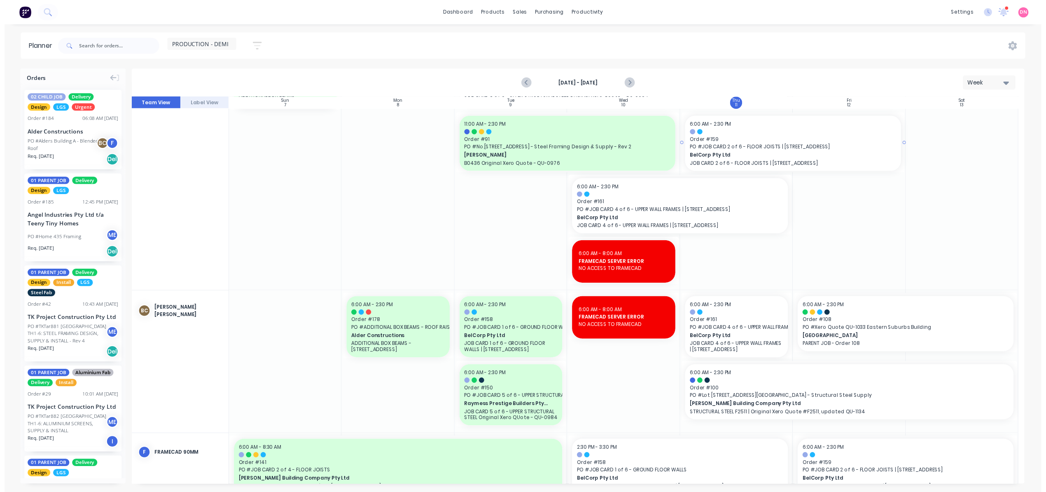
scroll to position [300, 0]
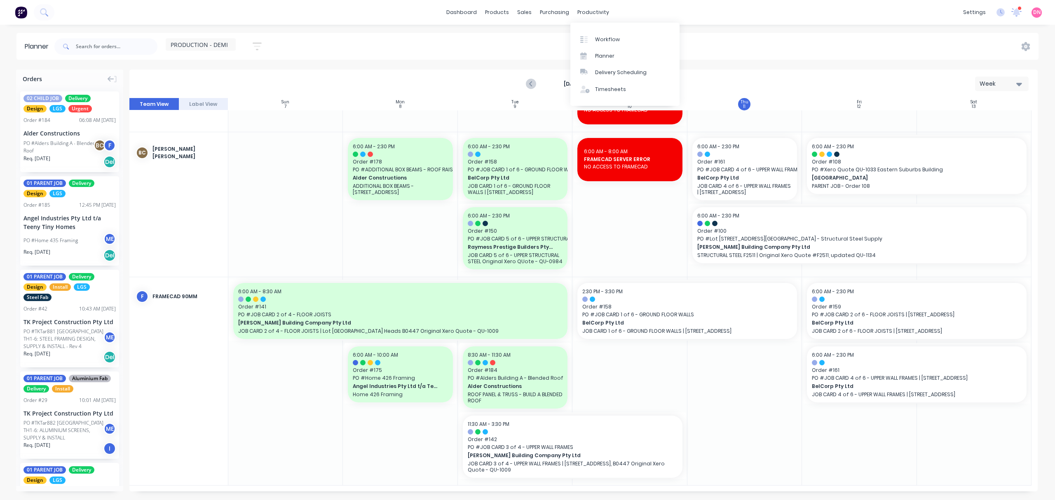
drag, startPoint x: 601, startPoint y: 12, endPoint x: 605, endPoint y: 30, distance: 18.3
click at [603, 22] on body "dashboard products sales purchasing productivity dashboard products Product Cat…" at bounding box center [527, 250] width 1055 height 500
click at [595, 37] on div "Workflow" at bounding box center [607, 39] width 25 height 7
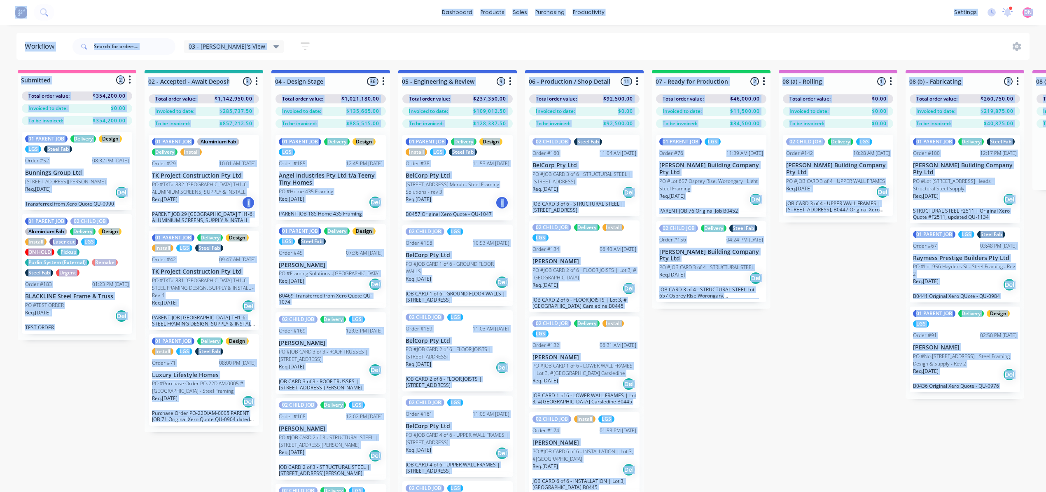
click at [536, 37] on div "03 - Demi's View Save new view None edit 03 - Demi's View (Default) edit 01 - M…" at bounding box center [551, 46] width 960 height 25
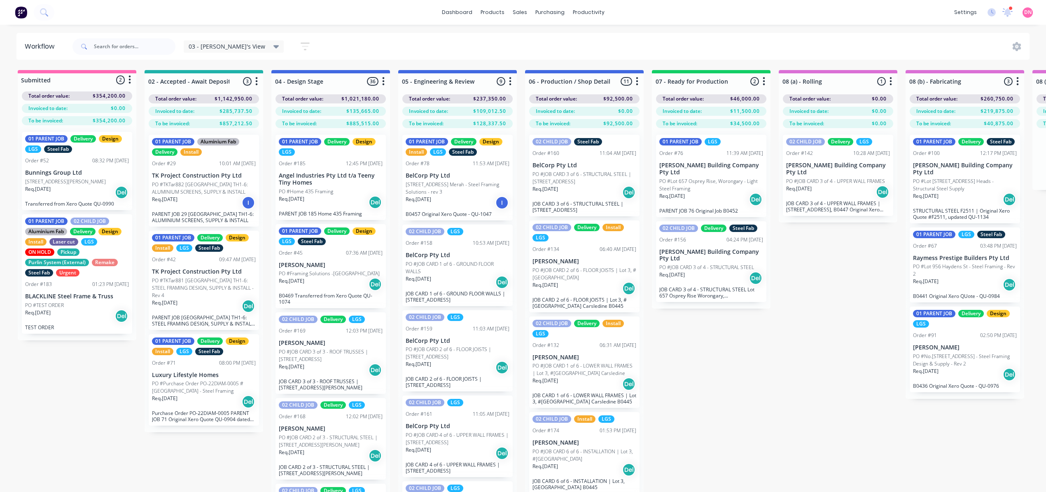
click at [450, 277] on div "Req. 08/09/25 Del" at bounding box center [458, 282] width 104 height 14
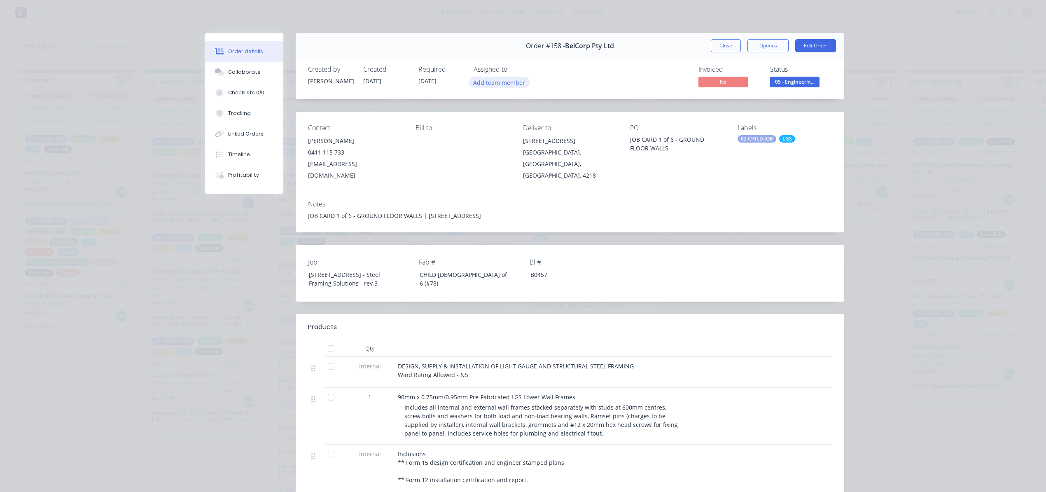
click at [470, 82] on button "Add team member" at bounding box center [499, 82] width 61 height 11
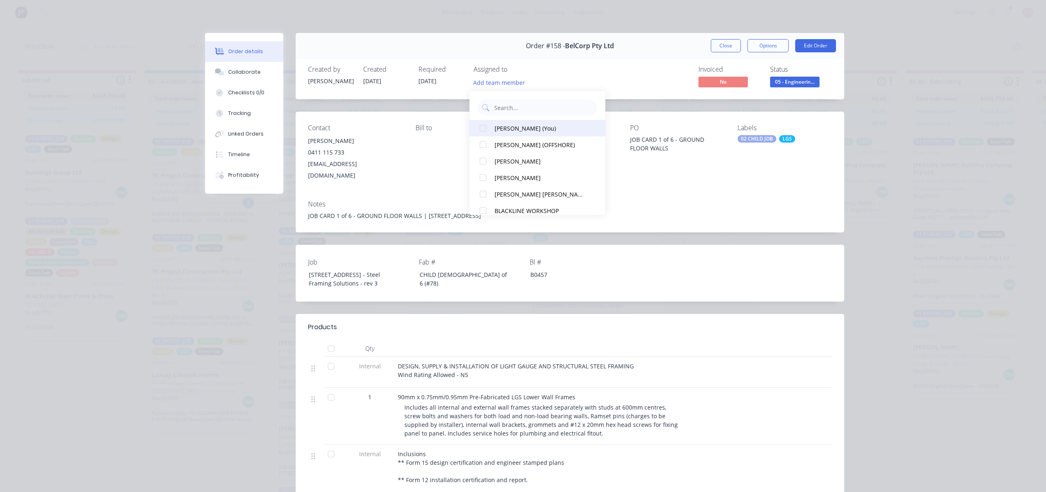
click at [480, 129] on div at bounding box center [483, 128] width 16 height 16
click at [485, 192] on div at bounding box center [483, 194] width 16 height 16
click at [510, 106] on input "text" at bounding box center [544, 107] width 100 height 16
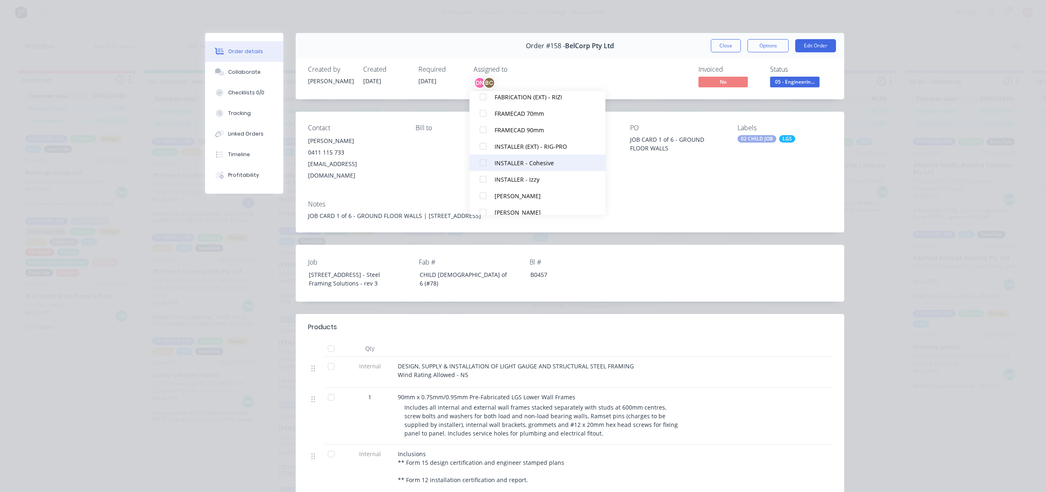
scroll to position [195, 0]
click at [483, 133] on div at bounding box center [483, 131] width 16 height 16
click at [643, 175] on div "Contact Paul Belosev 0411 115 733 construction@belcorp.au Bill to Deliver to 13…" at bounding box center [570, 153] width 549 height 82
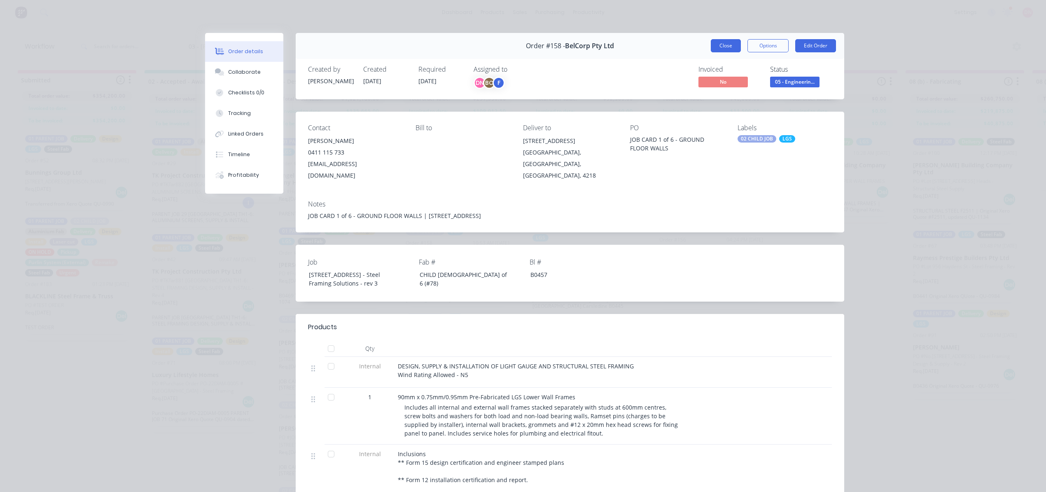
click at [728, 42] on button "Close" at bounding box center [726, 45] width 30 height 13
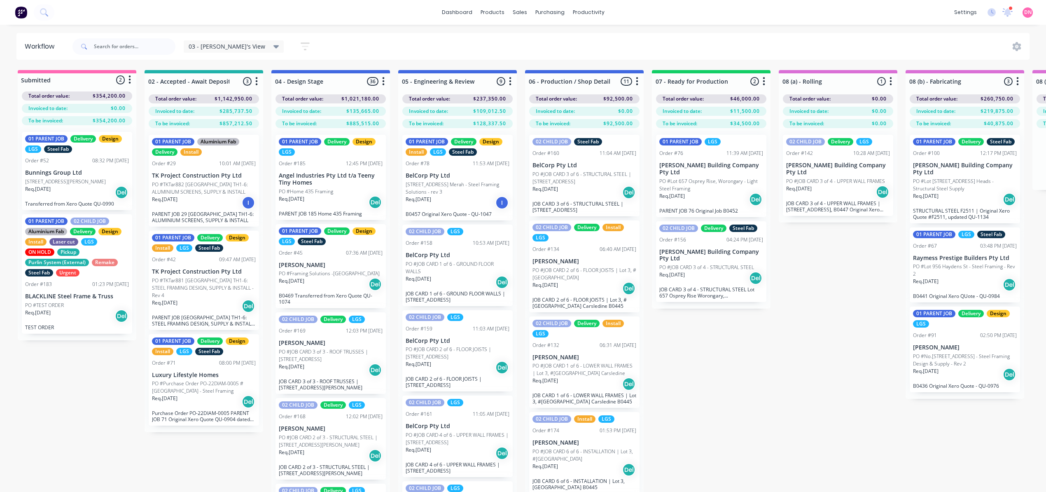
click at [459, 205] on div "Req. 25/08/25 I" at bounding box center [458, 203] width 104 height 14
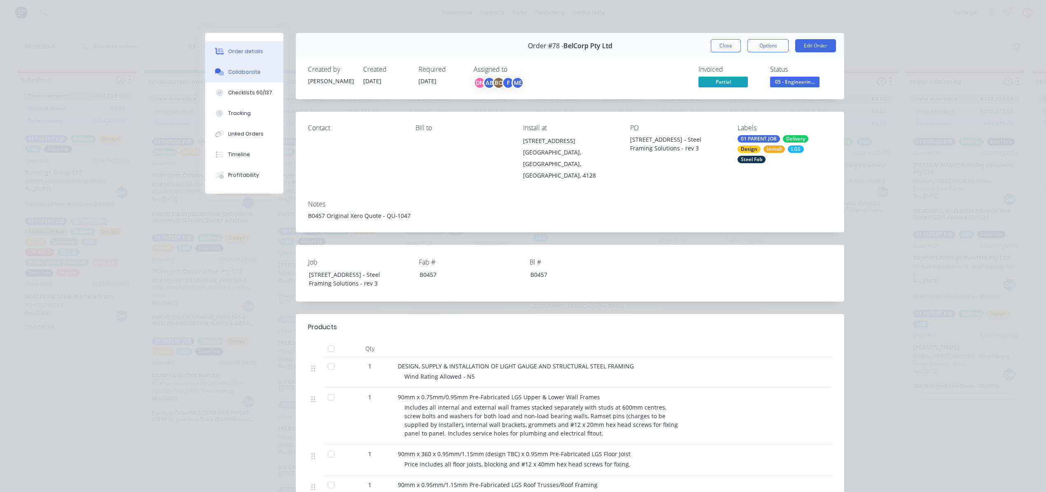
click at [256, 78] on button "Collaborate" at bounding box center [244, 72] width 78 height 21
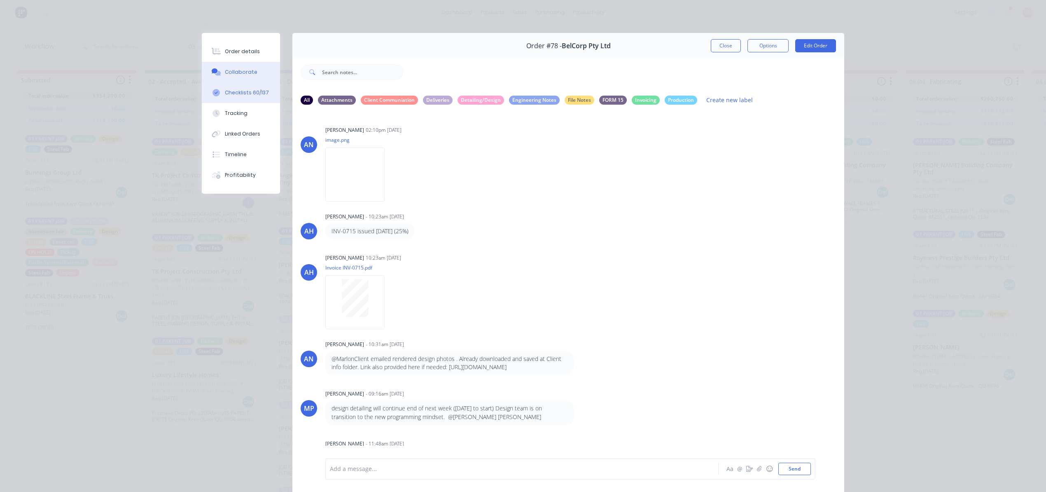
click at [260, 96] on button "Checklists 60/137" at bounding box center [241, 92] width 78 height 21
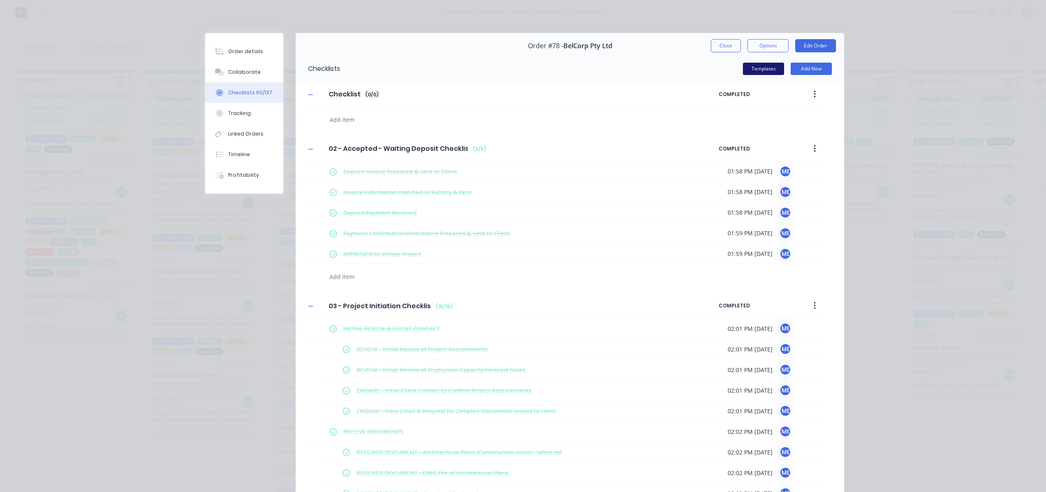
click at [765, 70] on button "Templates" at bounding box center [763, 69] width 41 height 12
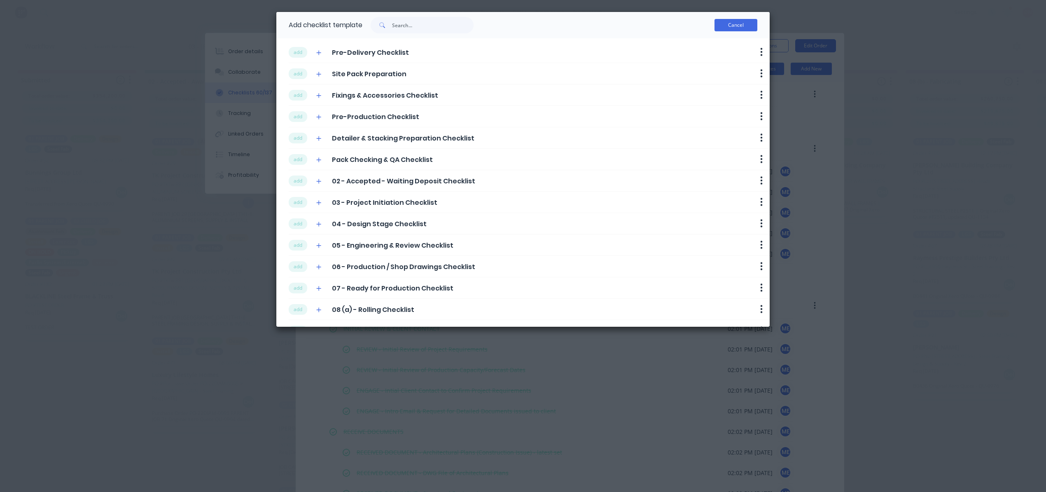
click at [740, 29] on button "Cancel" at bounding box center [736, 25] width 43 height 12
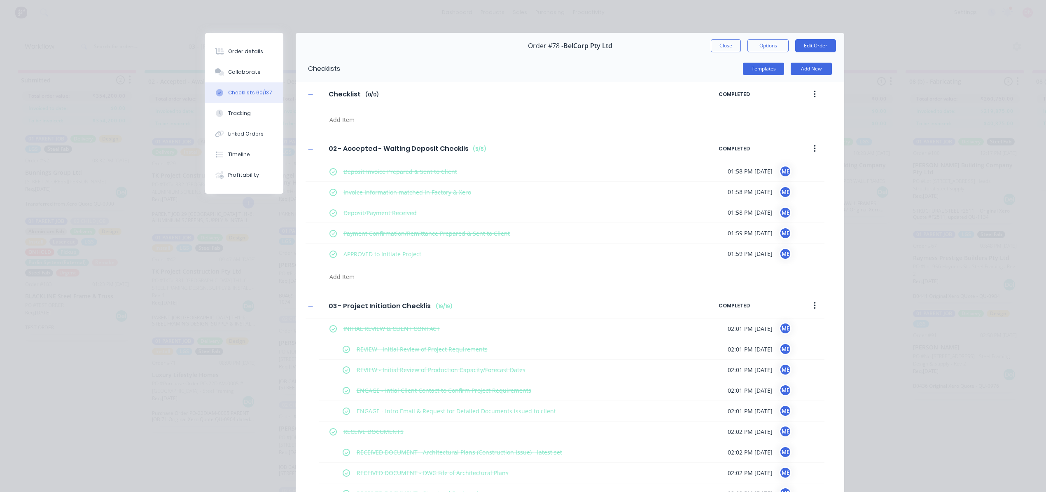
click at [814, 91] on icon "button" at bounding box center [815, 94] width 2 height 9
click at [793, 127] on div "Delete" at bounding box center [785, 132] width 63 height 12
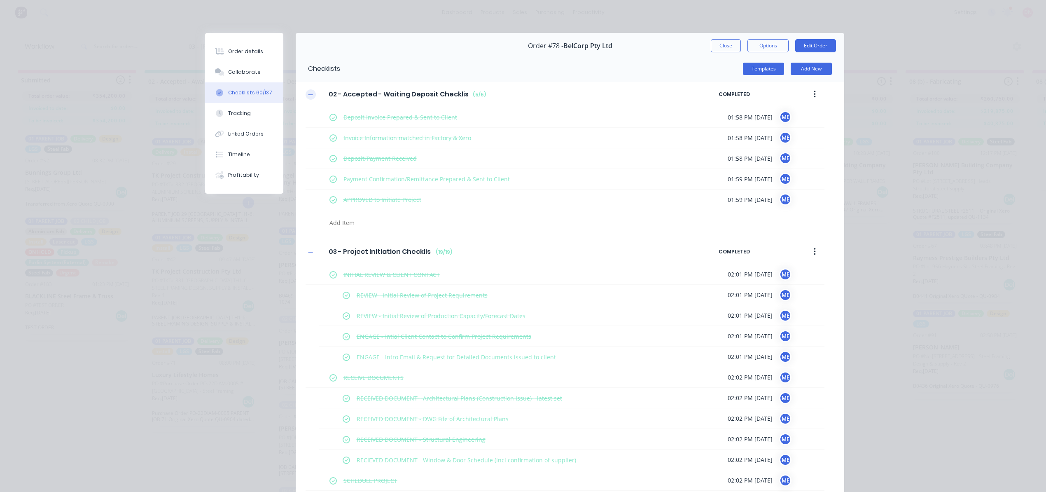
click at [309, 98] on button "button" at bounding box center [311, 94] width 10 height 10
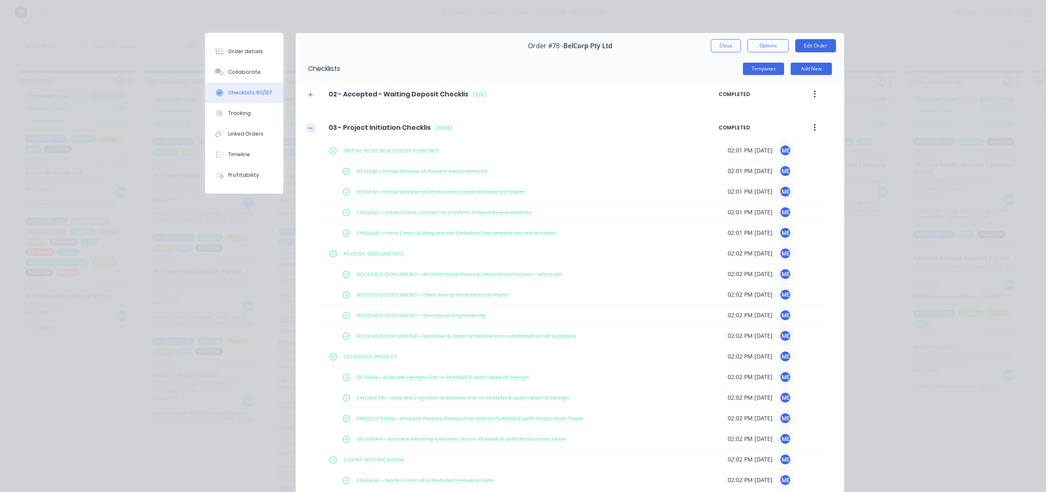
click at [307, 124] on button "button" at bounding box center [311, 128] width 10 height 10
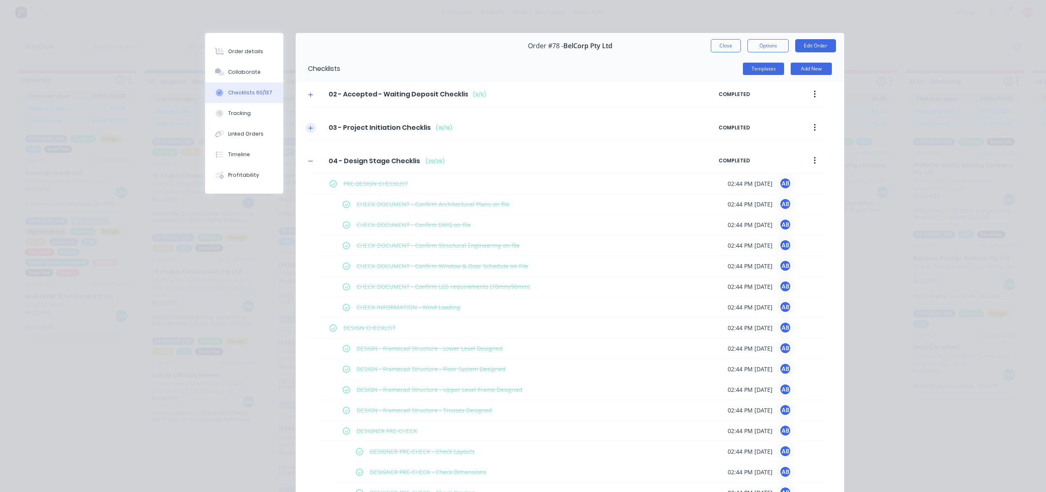
click at [308, 129] on icon "button" at bounding box center [310, 128] width 5 height 6
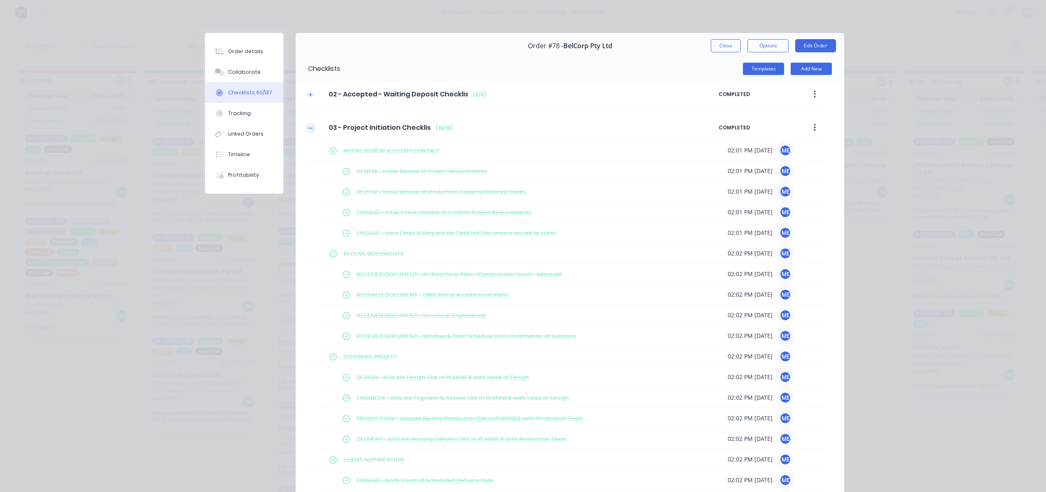
click at [308, 129] on icon "button" at bounding box center [310, 128] width 5 height 6
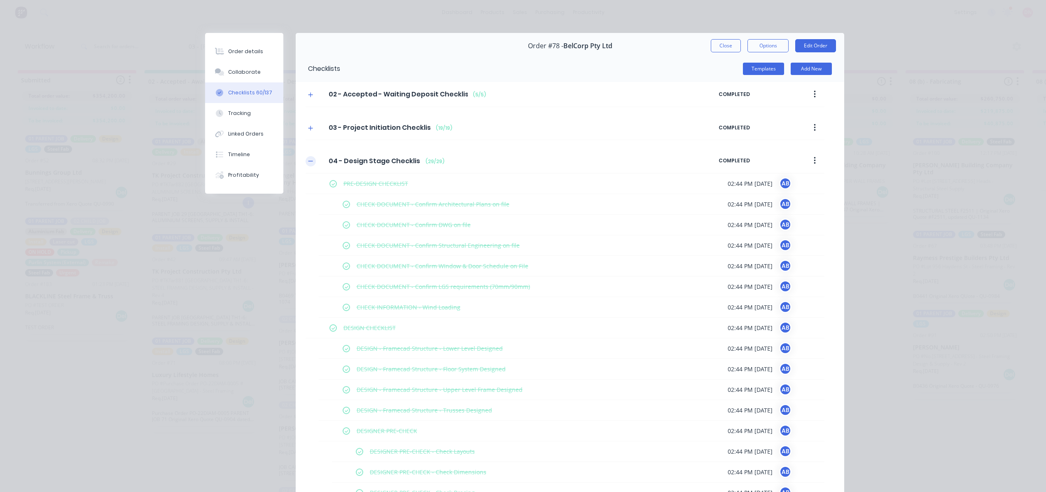
click at [307, 165] on button "button" at bounding box center [311, 161] width 10 height 10
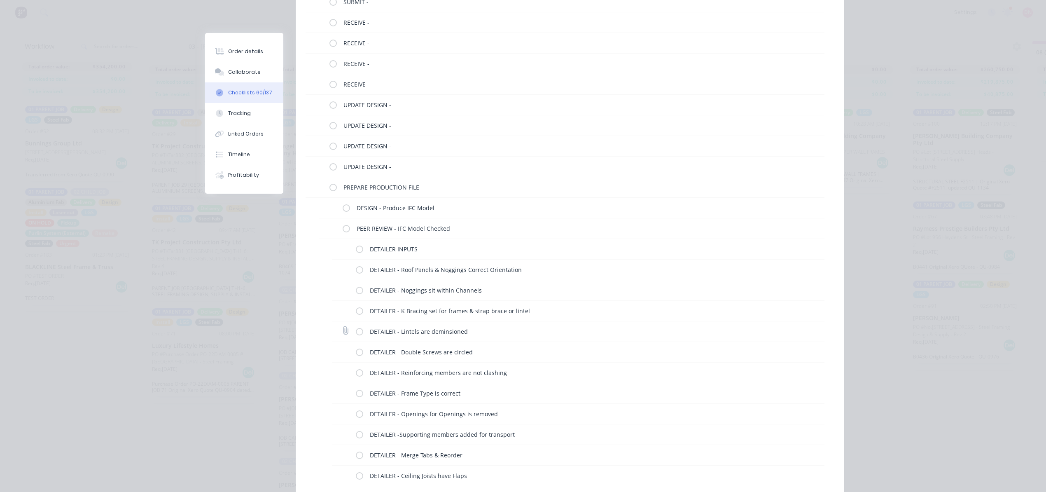
scroll to position [349, 0]
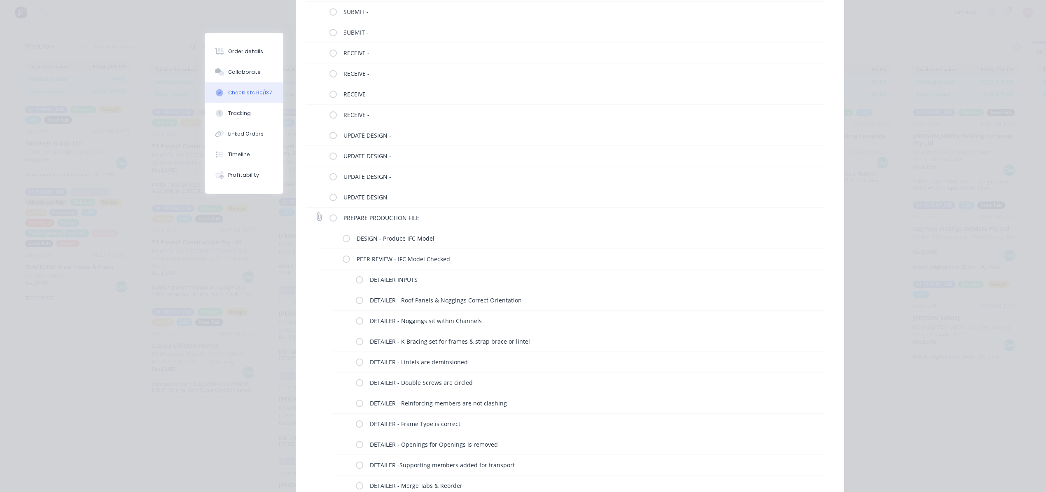
click at [314, 220] on icon at bounding box center [319, 216] width 11 height 11
click at [316, 213] on input "file" at bounding box center [316, 213] width 0 height 0
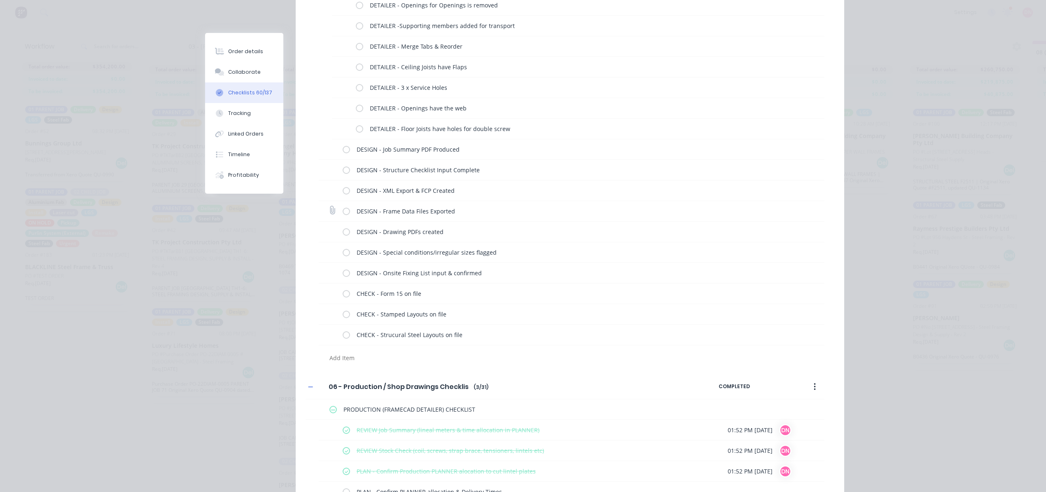
scroll to position [1118, 0]
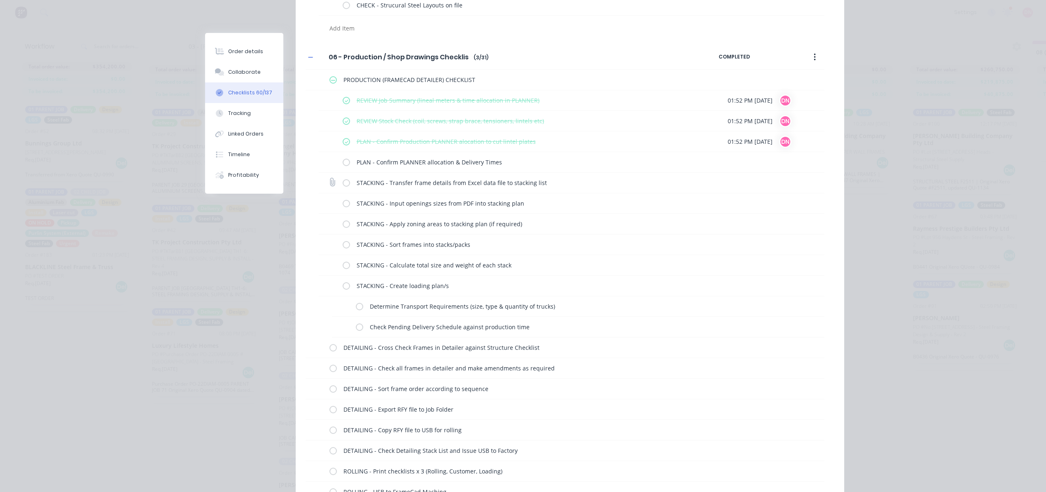
click at [327, 183] on icon at bounding box center [332, 182] width 11 height 11
click at [329, 178] on input "file" at bounding box center [329, 178] width 0 height 0
click at [333, 183] on icon at bounding box center [332, 182] width 11 height 11
click at [329, 178] on input "file" at bounding box center [329, 178] width 0 height 0
click at [328, 165] on icon at bounding box center [332, 161] width 11 height 11
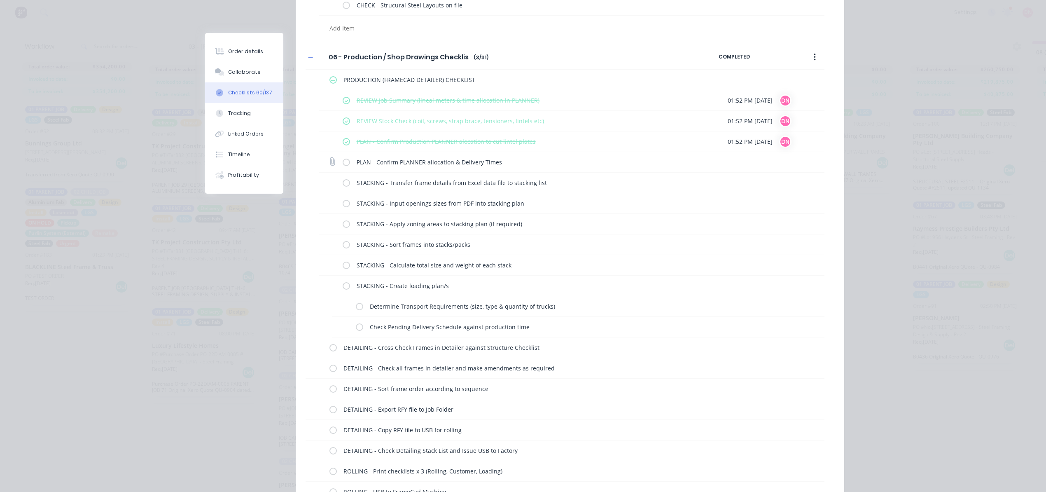
click at [329, 157] on input "file" at bounding box center [329, 157] width 0 height 0
type input "C:\fakepath\TEST.xlsx"
click at [817, 162] on icon at bounding box center [819, 161] width 7 height 8
click at [330, 164] on icon at bounding box center [332, 161] width 11 height 11
click at [329, 157] on input "file" at bounding box center [329, 157] width 0 height 0
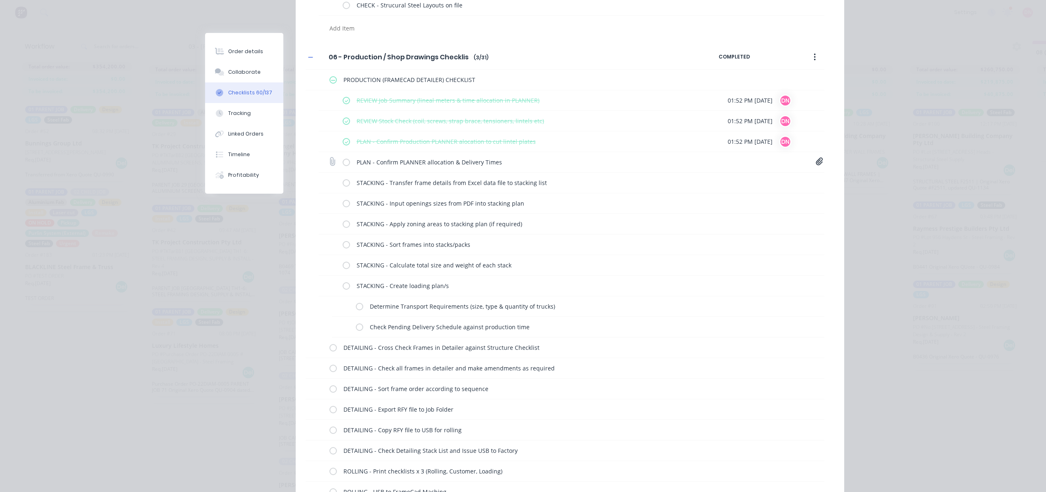
click at [816, 160] on icon at bounding box center [819, 161] width 7 height 8
click at [846, 177] on link "TEST.xlsx" at bounding box center [886, 179] width 96 height 9
click at [943, 180] on icon at bounding box center [946, 179] width 6 height 8
